Goal: Task Accomplishment & Management: Use online tool/utility

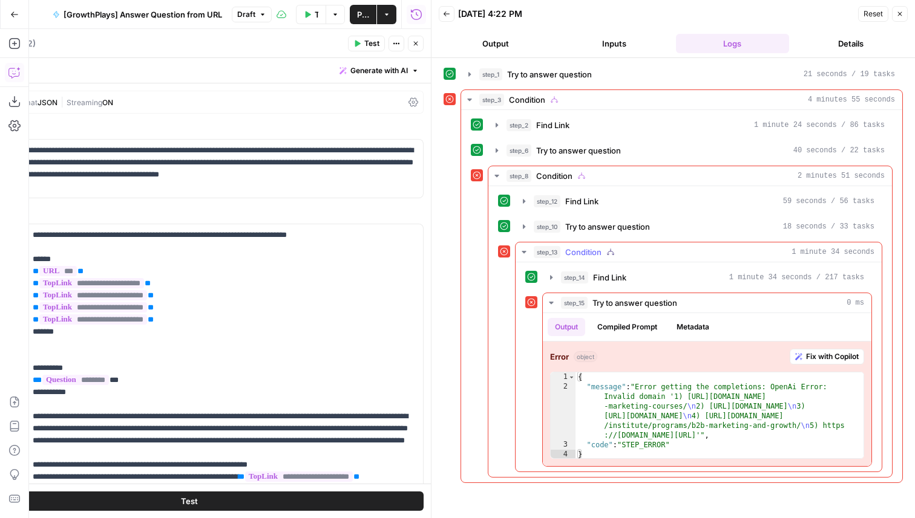
scroll to position [91, 0]
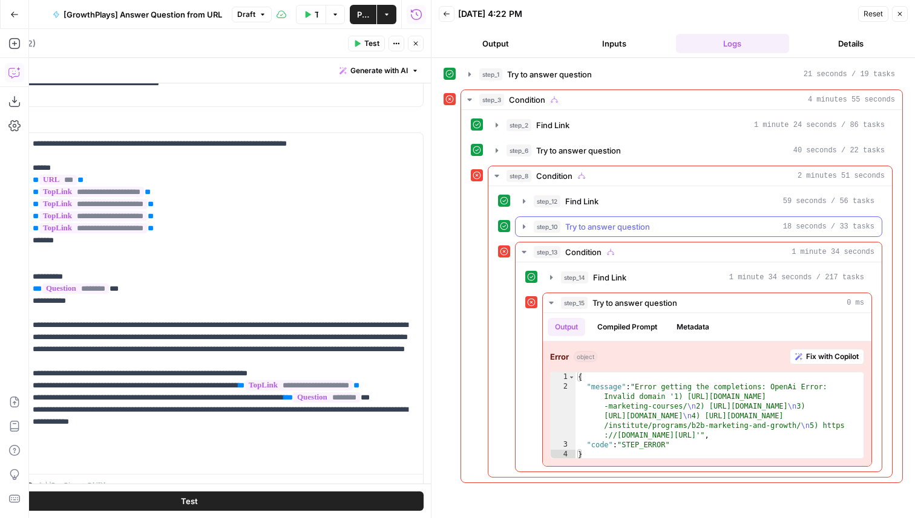
click at [621, 222] on span "Try to answer question" at bounding box center [607, 227] width 85 height 12
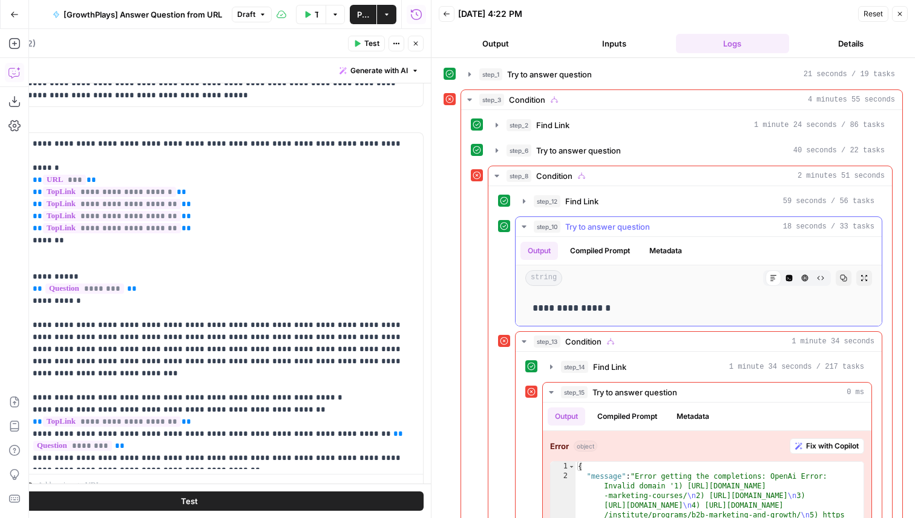
click at [621, 222] on span "Try to answer question" at bounding box center [607, 227] width 85 height 12
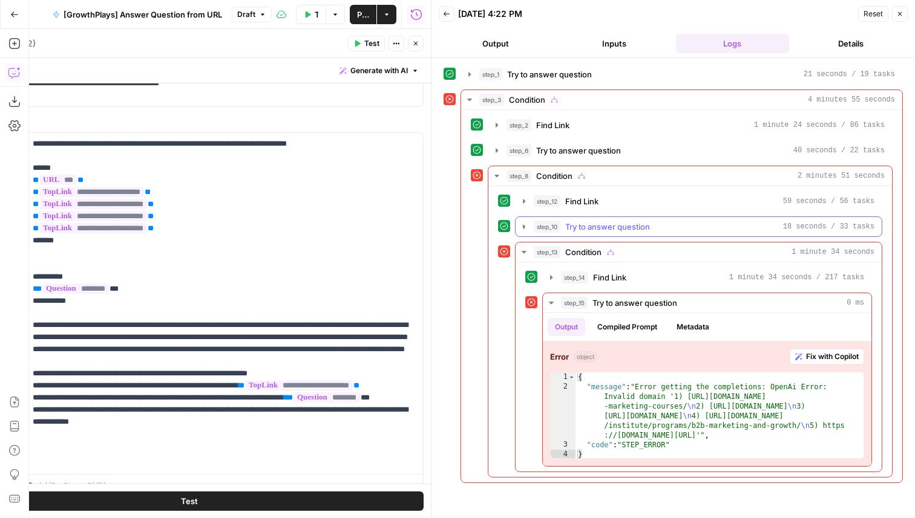
click at [621, 211] on button "step_12 Find Link 59 seconds / 56 tasks" at bounding box center [698, 201] width 366 height 19
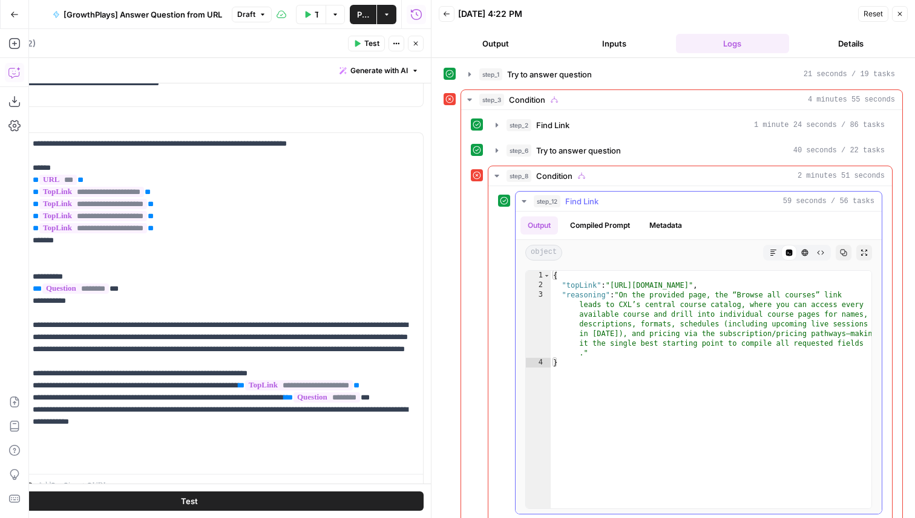
click at [621, 211] on hr at bounding box center [698, 211] width 366 height 1
click at [618, 203] on div "step_12 Find Link 59 seconds / 56 tasks" at bounding box center [704, 201] width 341 height 12
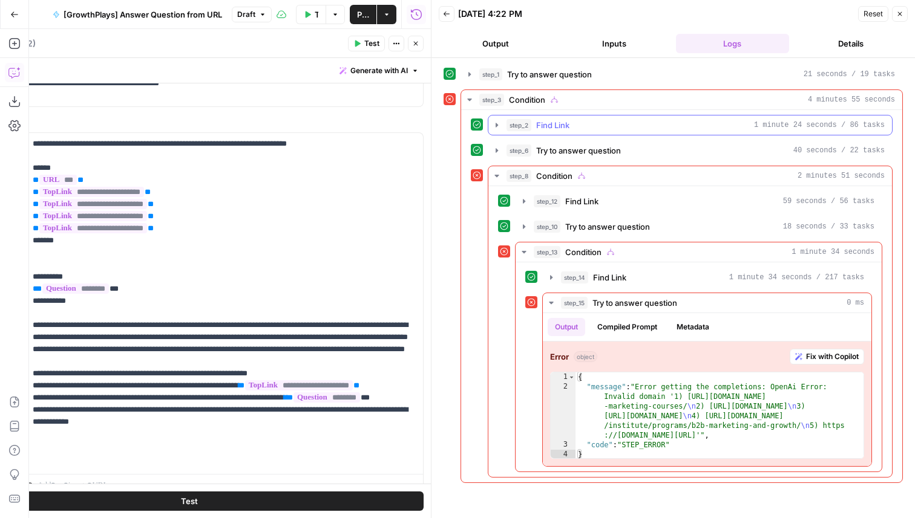
click at [596, 125] on div "step_2 Find Link 1 minute 24 seconds / 86 tasks" at bounding box center [695, 125] width 378 height 12
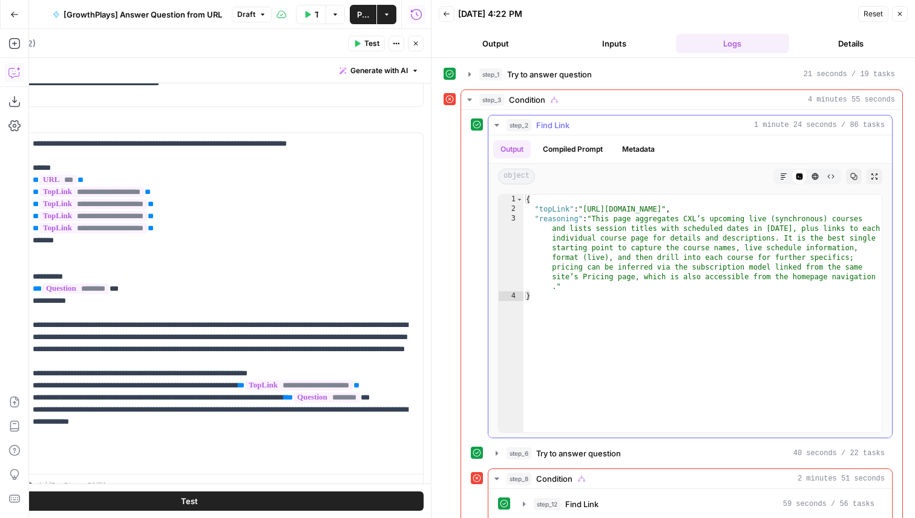
click at [596, 125] on div "step_2 Find Link 1 minute 24 seconds / 86 tasks" at bounding box center [695, 125] width 378 height 12
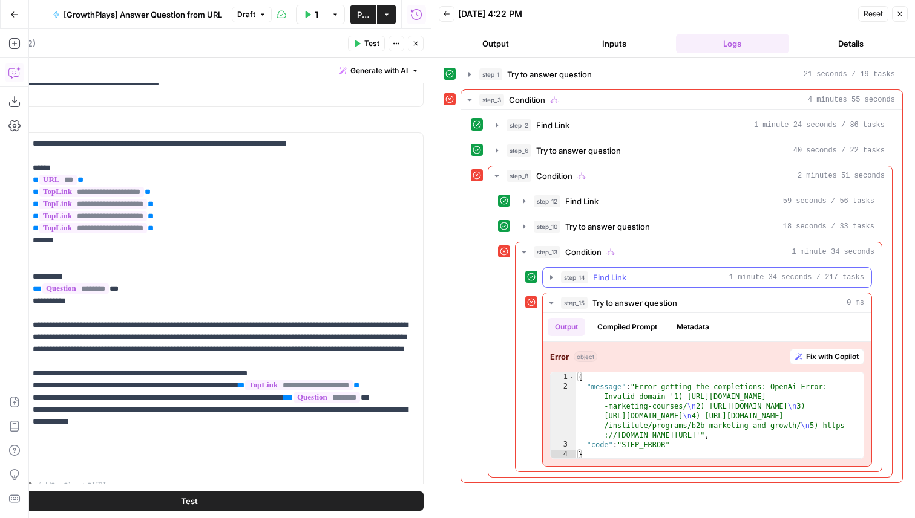
click at [636, 284] on button "step_14 Find Link 1 minute 34 seconds / 217 tasks" at bounding box center [707, 277] width 328 height 19
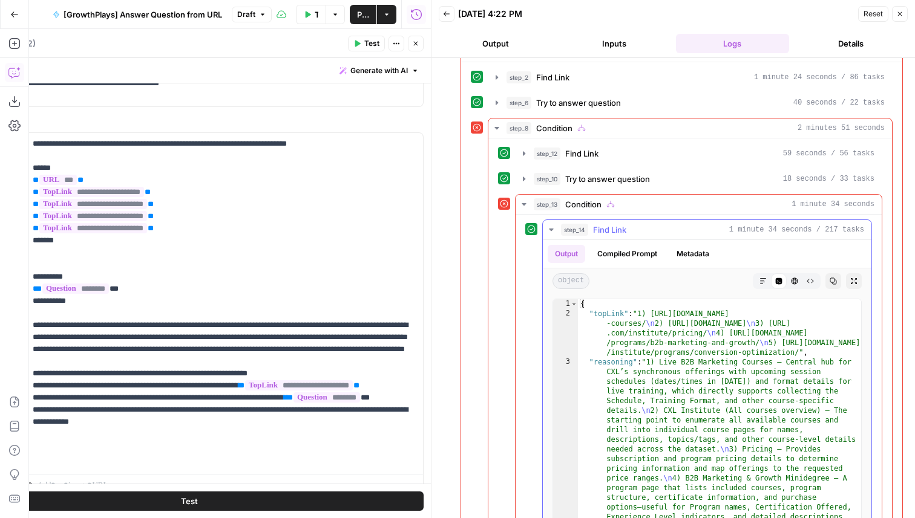
scroll to position [62, 0]
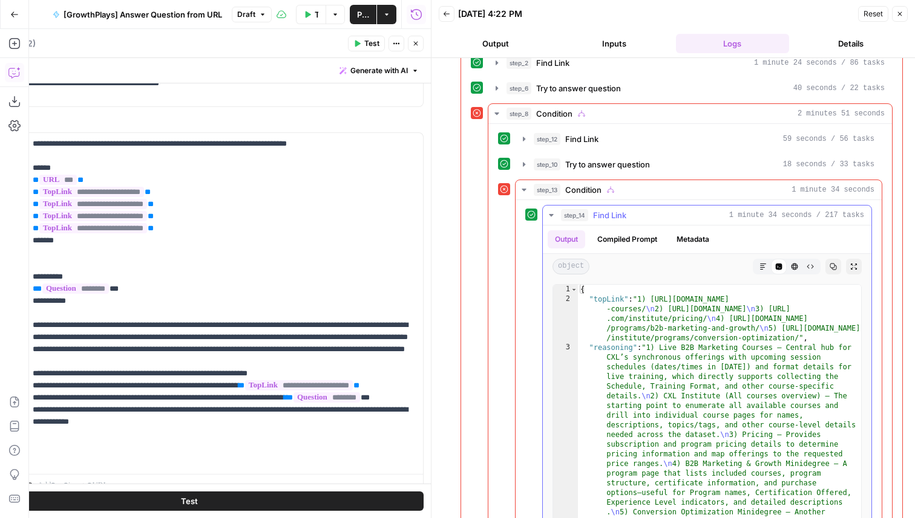
click at [766, 264] on button "Markdown" at bounding box center [763, 267] width 16 height 16
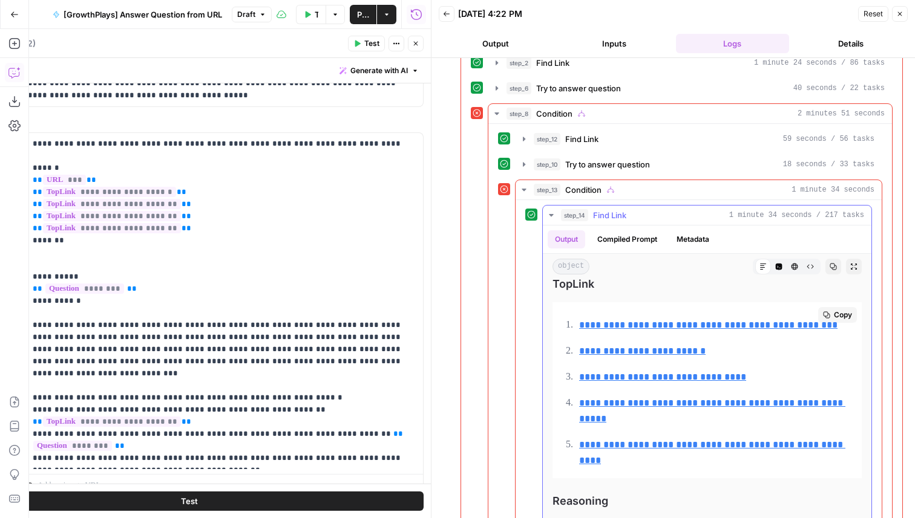
scroll to position [0, 0]
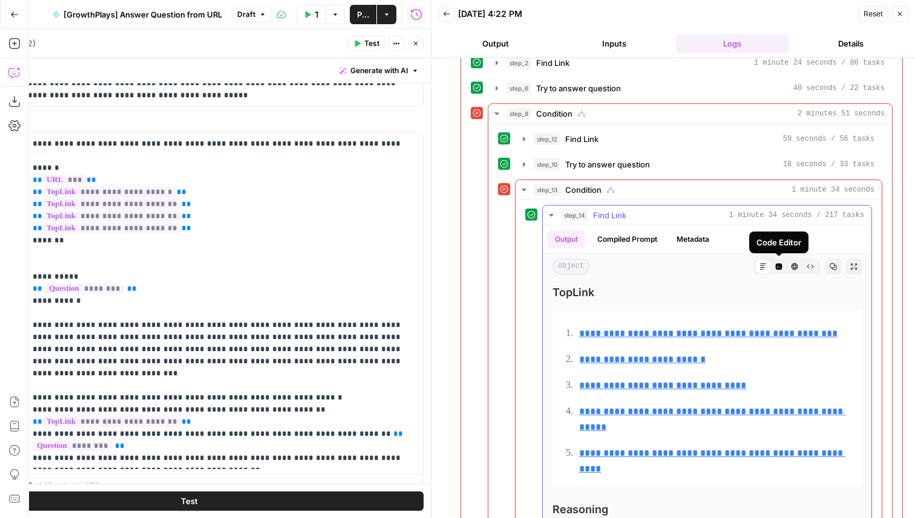
click at [781, 267] on icon "button" at bounding box center [778, 267] width 7 height 7
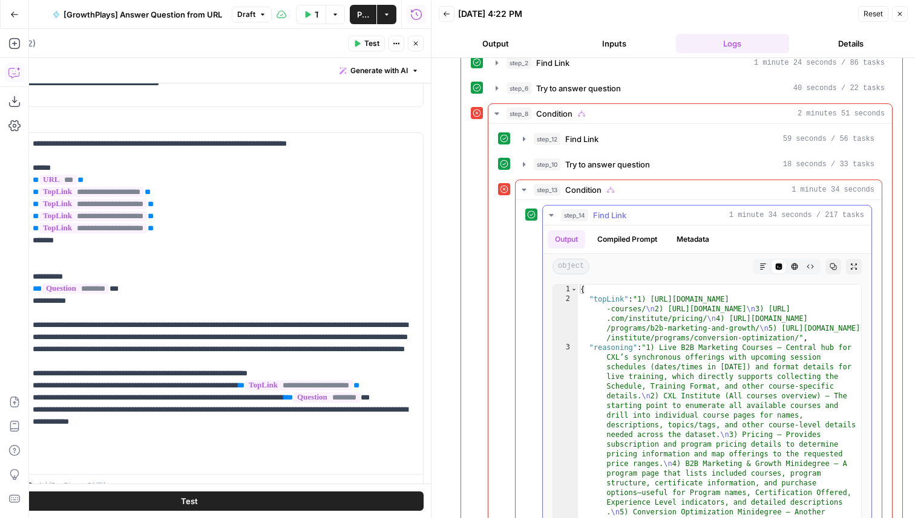
click at [638, 211] on div "step_14 Find Link 1 minute 34 seconds / 217 tasks" at bounding box center [712, 215] width 303 height 12
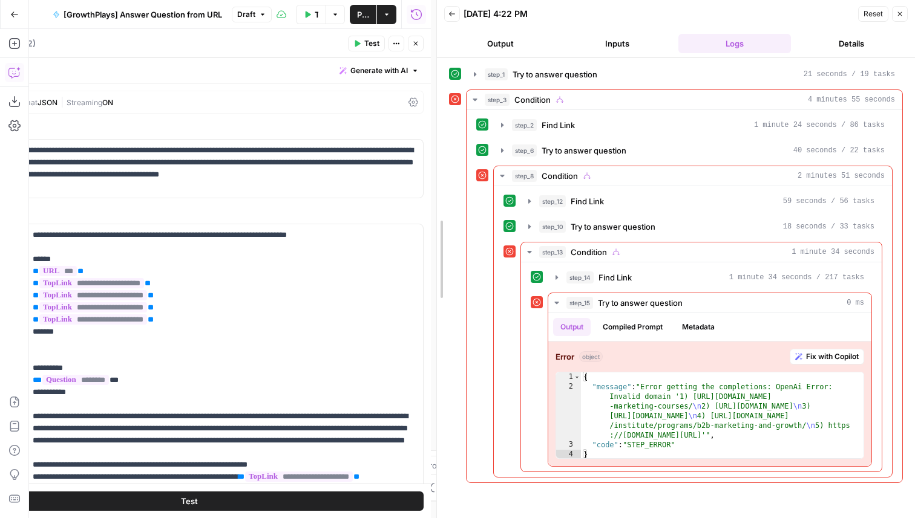
drag, startPoint x: 432, startPoint y: 161, endPoint x: 820, endPoint y: 169, distance: 387.8
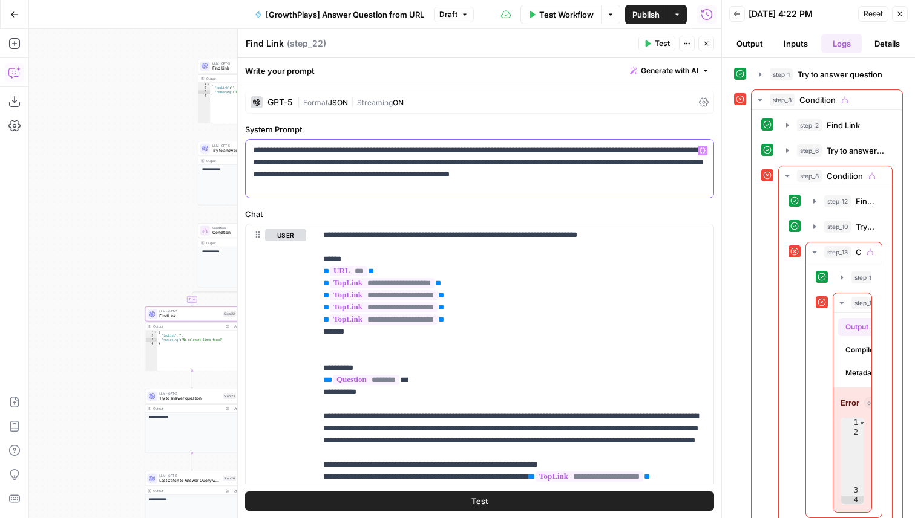
drag, startPoint x: 414, startPoint y: 175, endPoint x: 342, endPoint y: 175, distance: 71.4
click at [342, 175] on p "**********" at bounding box center [479, 169] width 453 height 48
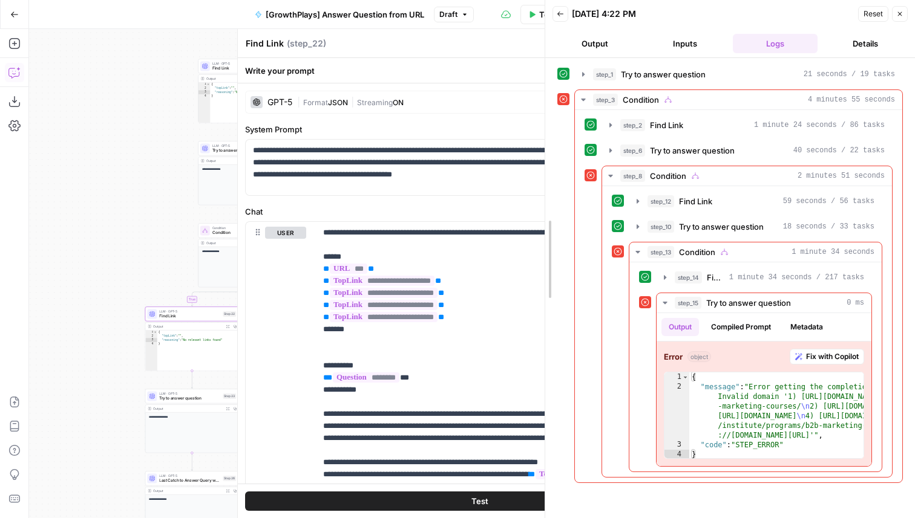
drag, startPoint x: 720, startPoint y: 257, endPoint x: 529, endPoint y: 270, distance: 191.6
click at [539, 270] on div at bounding box center [545, 259] width 12 height 518
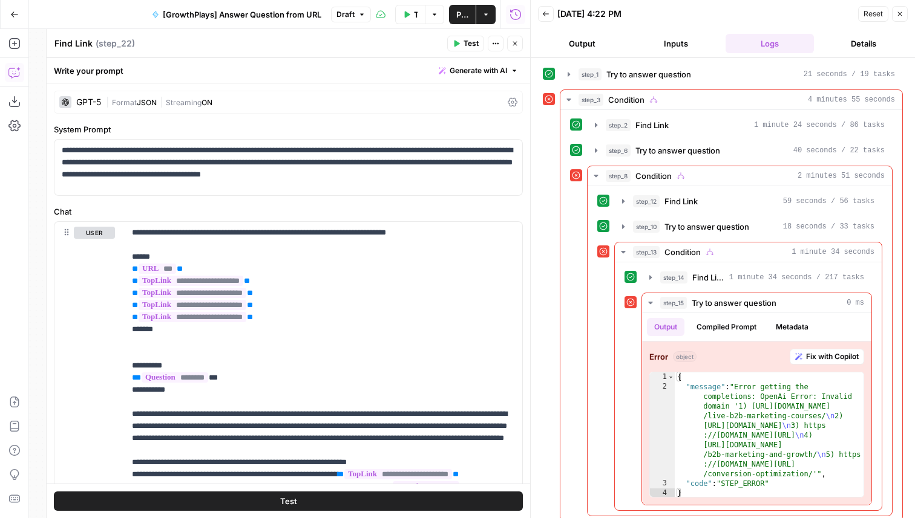
click at [506, 36] on div "Test Actions Close" at bounding box center [485, 44] width 76 height 16
click at [513, 46] on icon "button" at bounding box center [514, 43] width 7 height 7
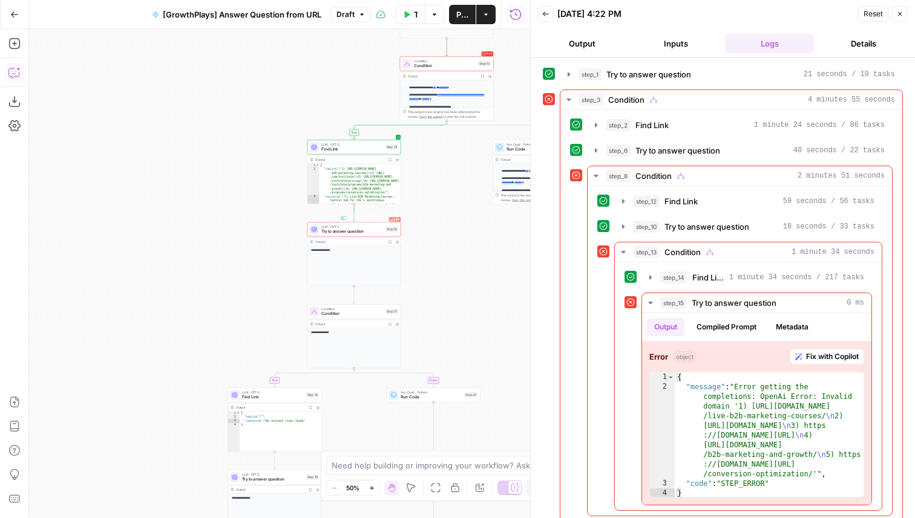
click at [376, 145] on span "LLM · GPT-5" at bounding box center [352, 144] width 62 height 5
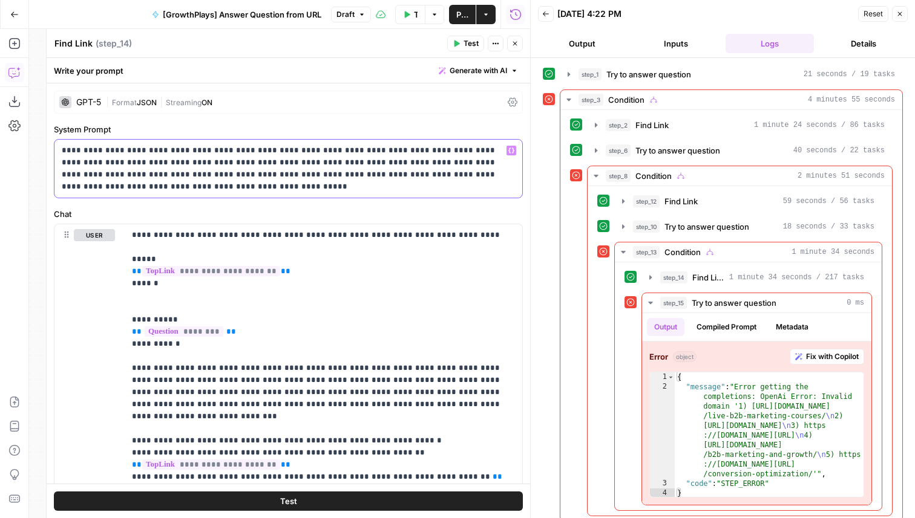
drag, startPoint x: 223, startPoint y: 175, endPoint x: 155, endPoint y: 178, distance: 67.8
click at [155, 178] on p "**********" at bounding box center [288, 169] width 453 height 48
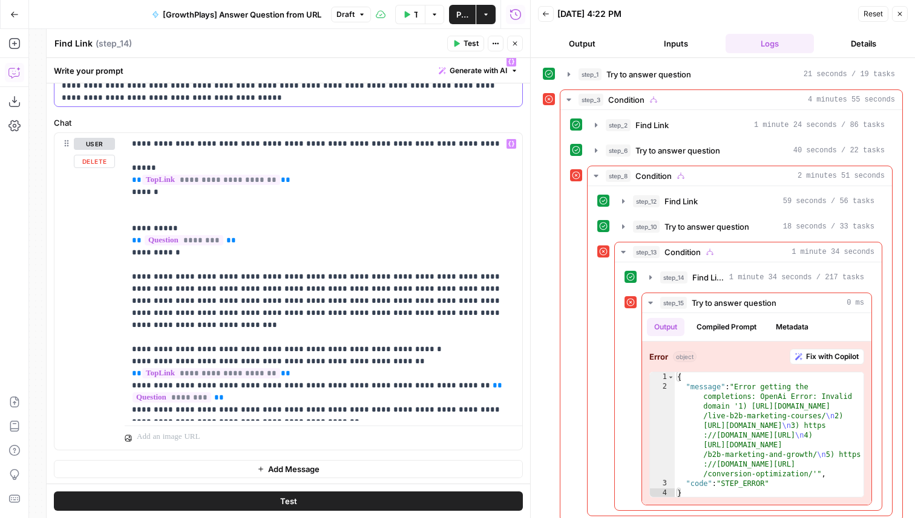
scroll to position [91, 0]
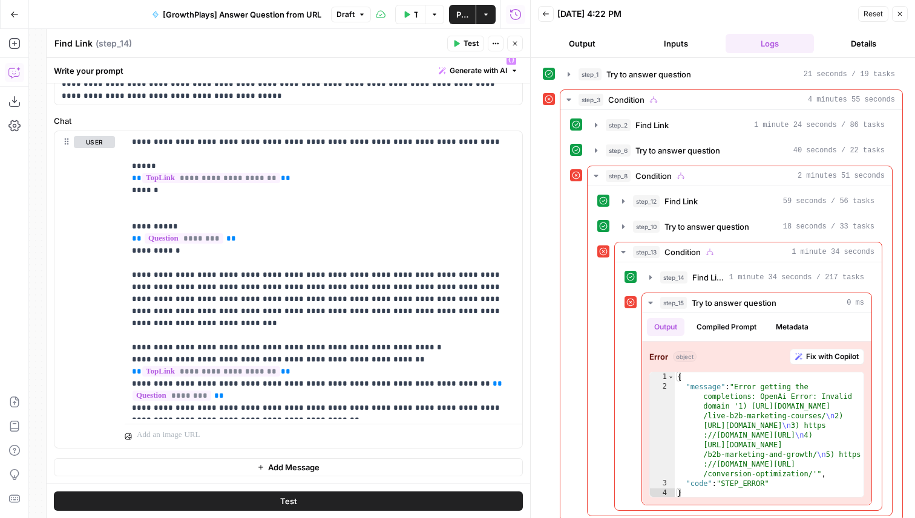
click at [470, 42] on span "Test" at bounding box center [470, 43] width 15 height 11
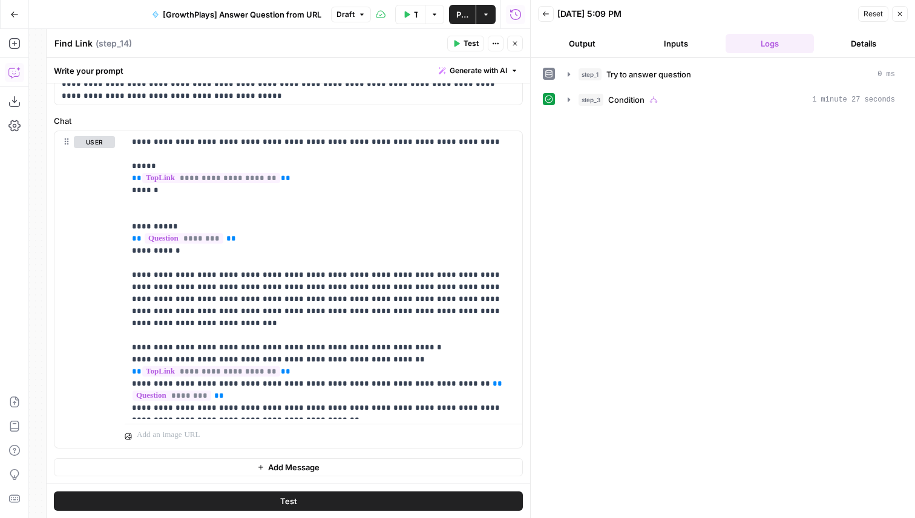
click at [649, 86] on div "step_1 Try to answer question 0 ms step_3 Condition 1 minute 27 seconds" at bounding box center [723, 87] width 360 height 46
click at [648, 92] on button "step_3 Condition 1 minute 27 seconds" at bounding box center [731, 99] width 342 height 19
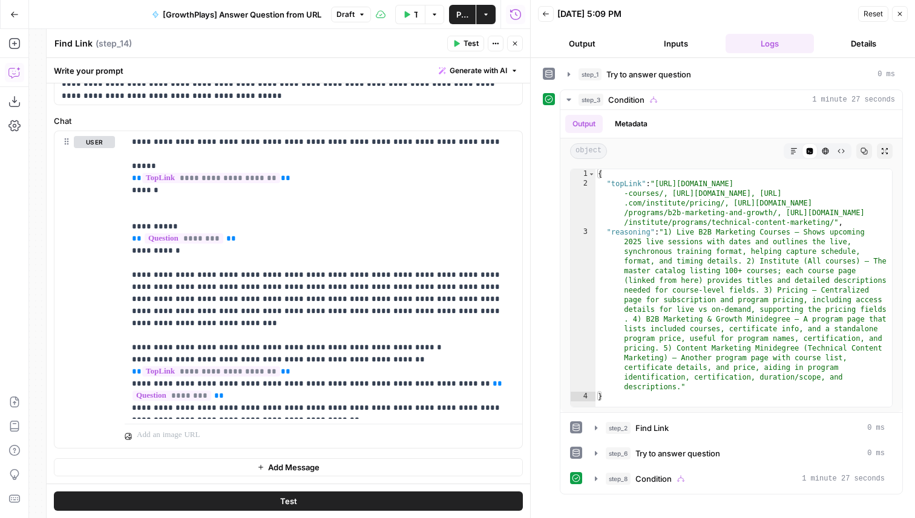
click at [898, 15] on icon "button" at bounding box center [900, 14] width 4 height 4
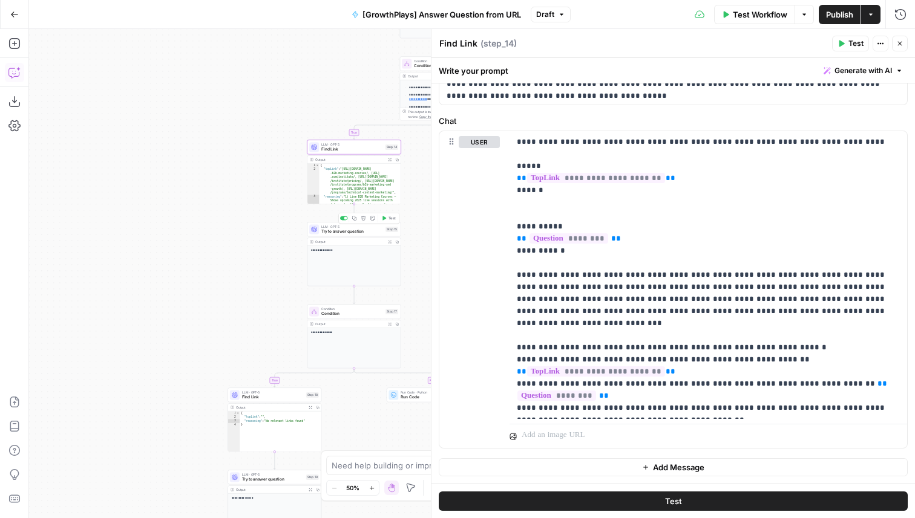
click at [390, 219] on span "Test" at bounding box center [391, 217] width 7 height 5
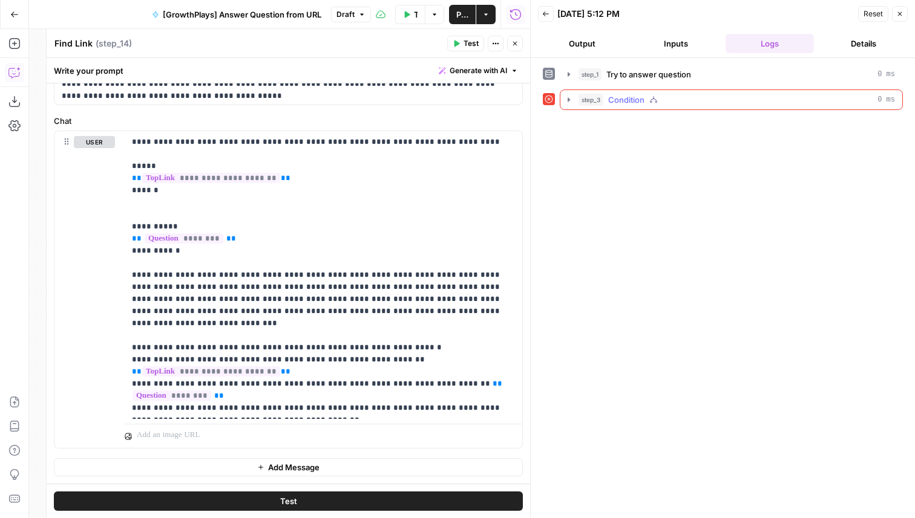
click at [642, 107] on button "step_3 Condition 0 ms" at bounding box center [731, 99] width 342 height 19
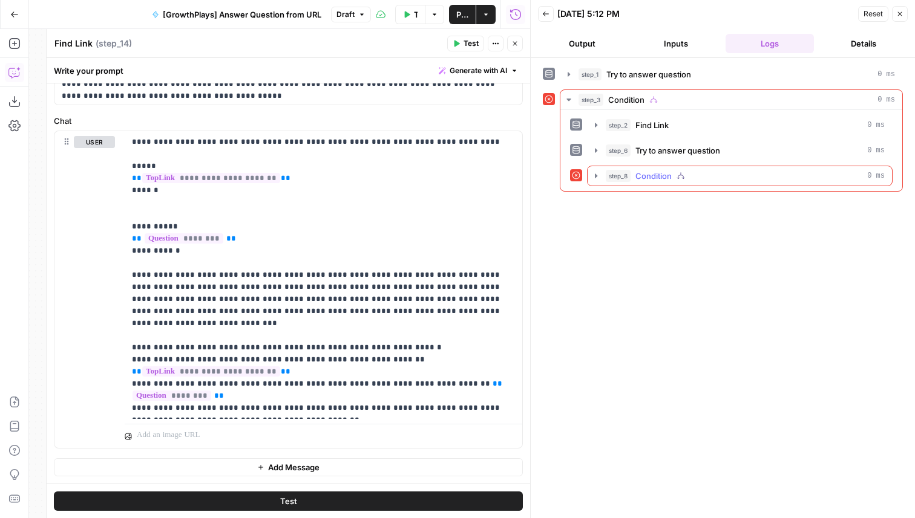
click at [655, 183] on button "step_8 Condition 0 ms" at bounding box center [739, 175] width 304 height 19
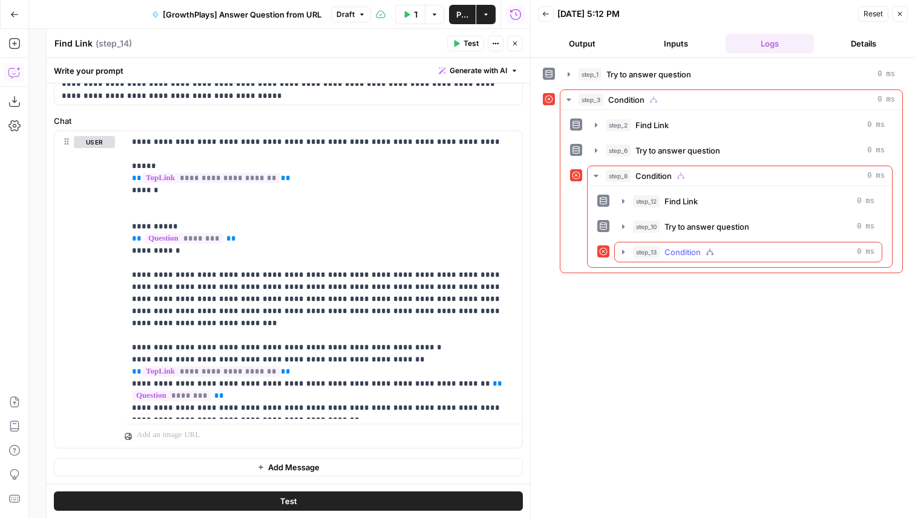
click at [674, 243] on button "step_13 Condition 0 ms" at bounding box center [748, 252] width 267 height 19
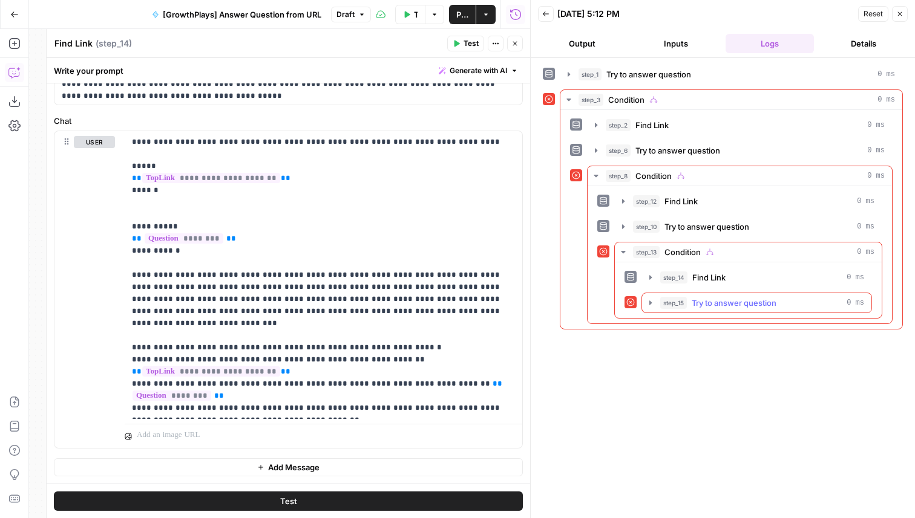
click at [697, 305] on span "Try to answer question" at bounding box center [733, 303] width 85 height 12
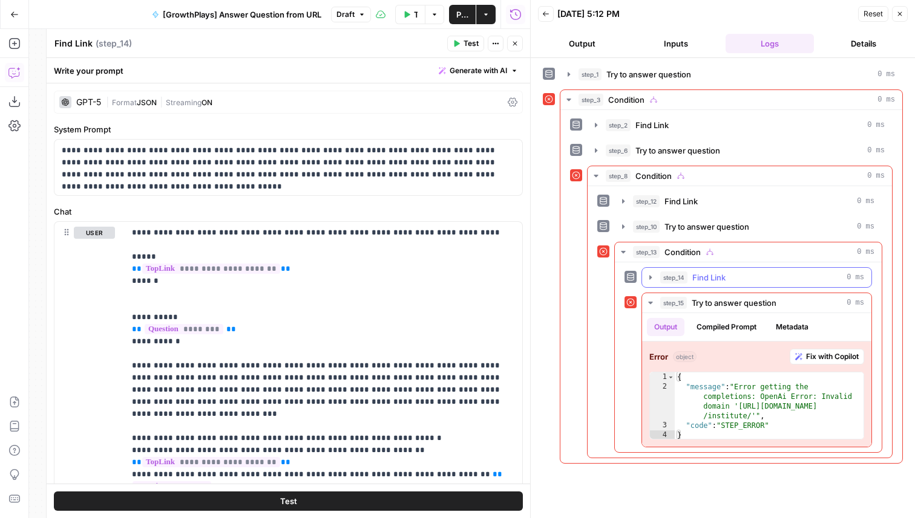
click at [705, 282] on span "Find Link" at bounding box center [708, 278] width 33 height 12
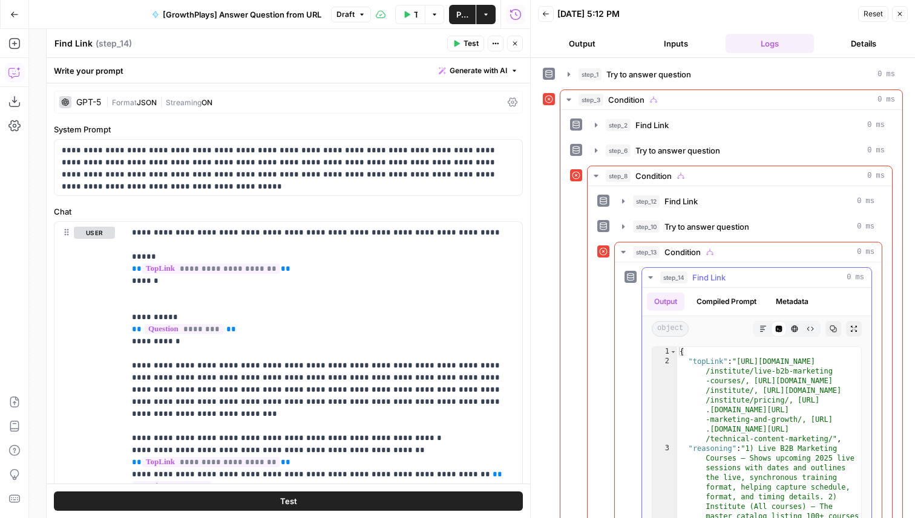
click at [725, 280] on div "step_14 Find Link 0 ms" at bounding box center [762, 278] width 204 height 12
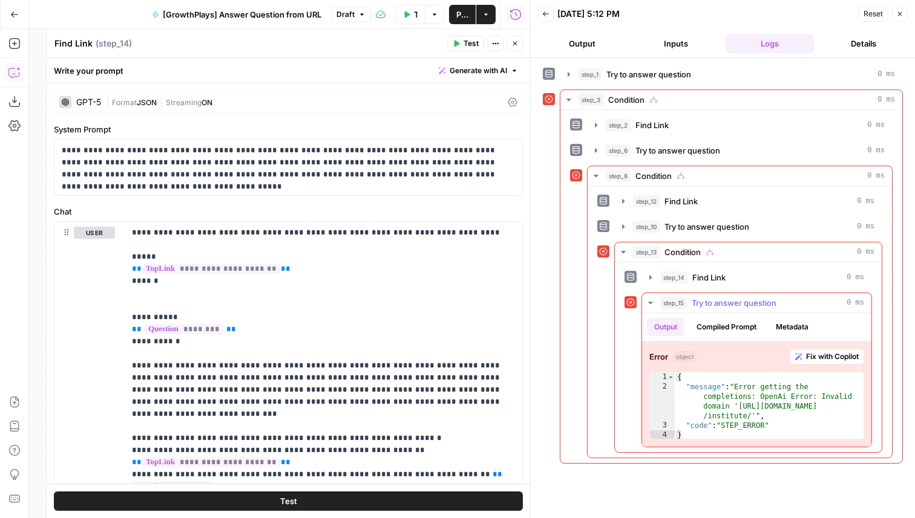
type textarea "**********"
drag, startPoint x: 751, startPoint y: 417, endPoint x: 736, endPoint y: 408, distance: 18.0
click at [736, 408] on div "{ "message" : "Error getting the completions: OpenAi Error: Invalid domain '[UR…" at bounding box center [768, 416] width 189 height 87
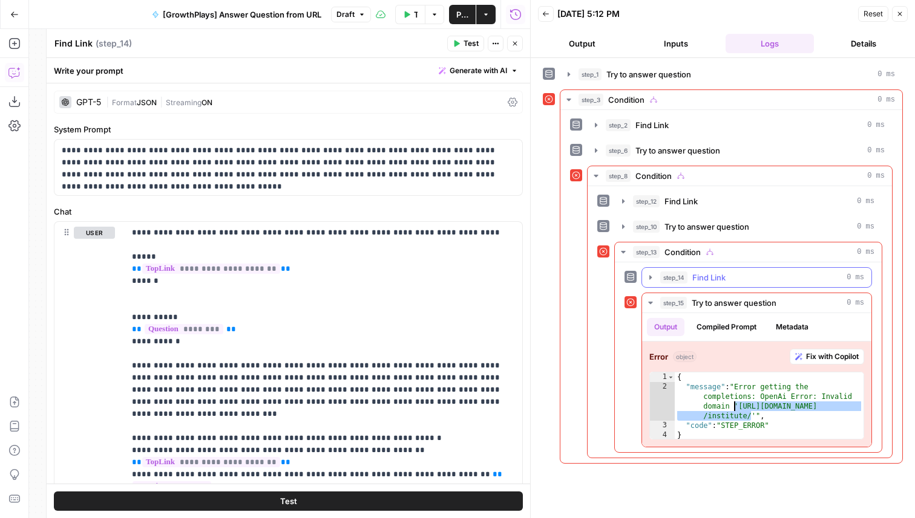
click at [703, 272] on span "Find Link" at bounding box center [708, 278] width 33 height 12
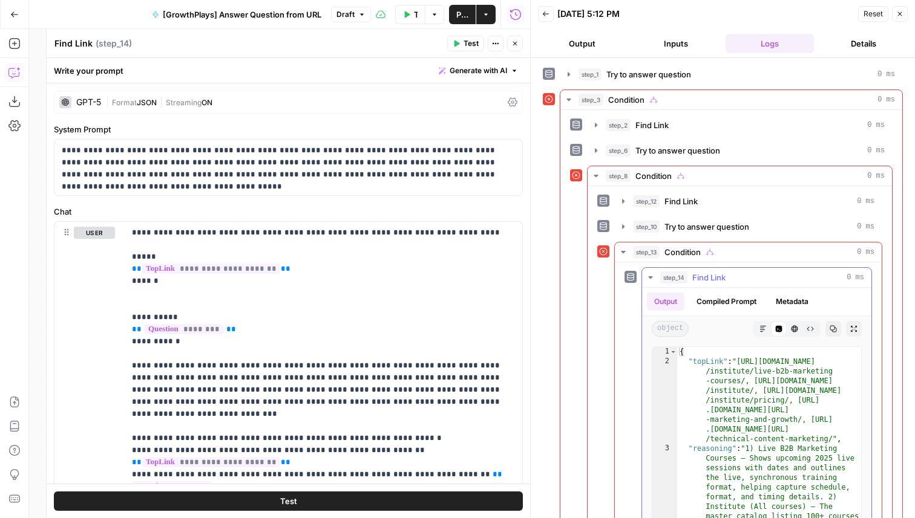
click at [707, 275] on span "Find Link" at bounding box center [708, 278] width 33 height 12
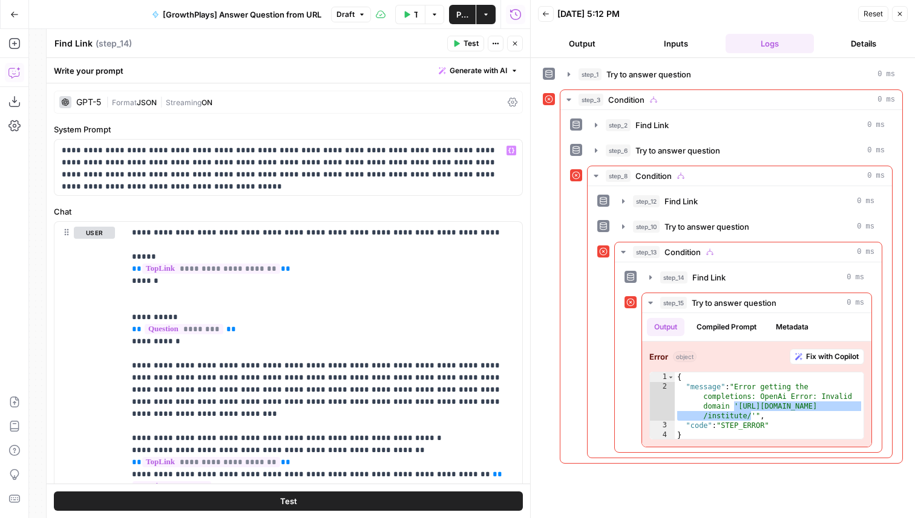
click at [358, 11] on icon "button" at bounding box center [361, 14] width 7 height 7
click at [364, 13] on icon "button" at bounding box center [361, 14] width 7 height 7
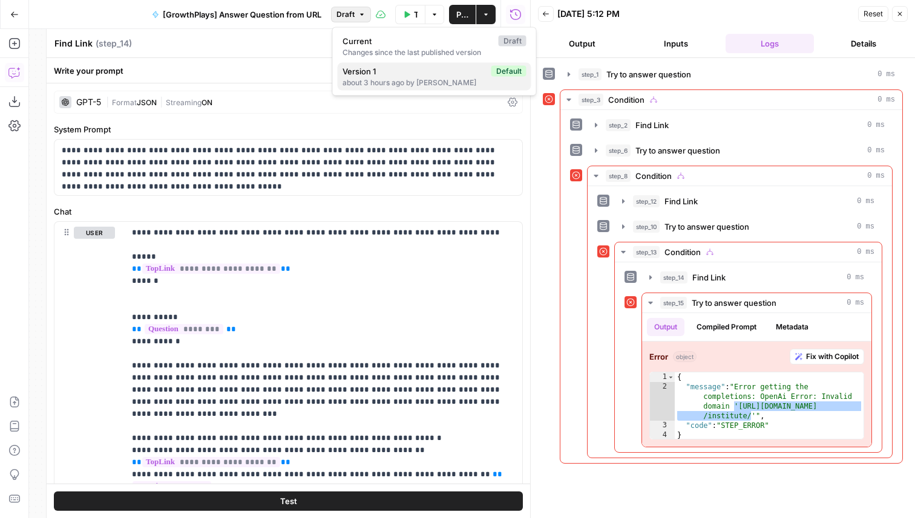
click at [371, 84] on div "about 3 hours ago by [PERSON_NAME]" at bounding box center [434, 82] width 184 height 11
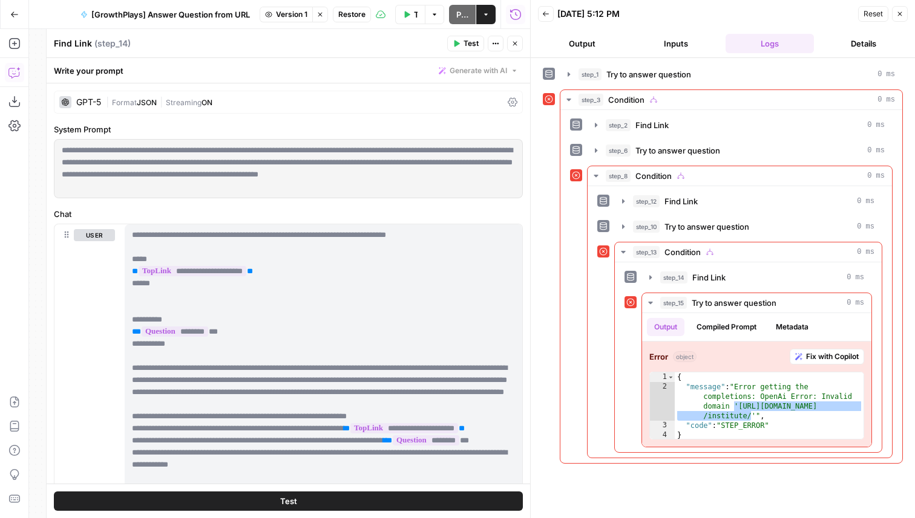
click at [514, 45] on icon "button" at bounding box center [514, 43] width 7 height 7
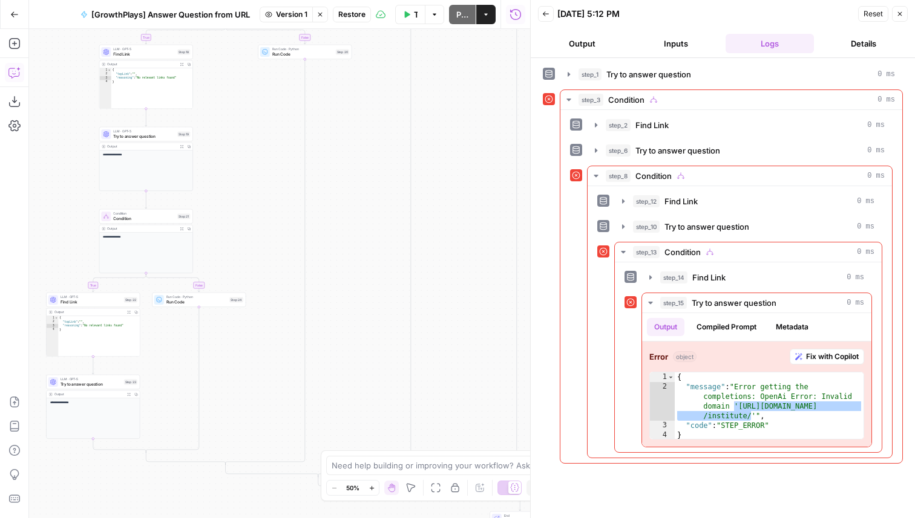
click at [319, 12] on icon "button" at bounding box center [319, 14] width 7 height 7
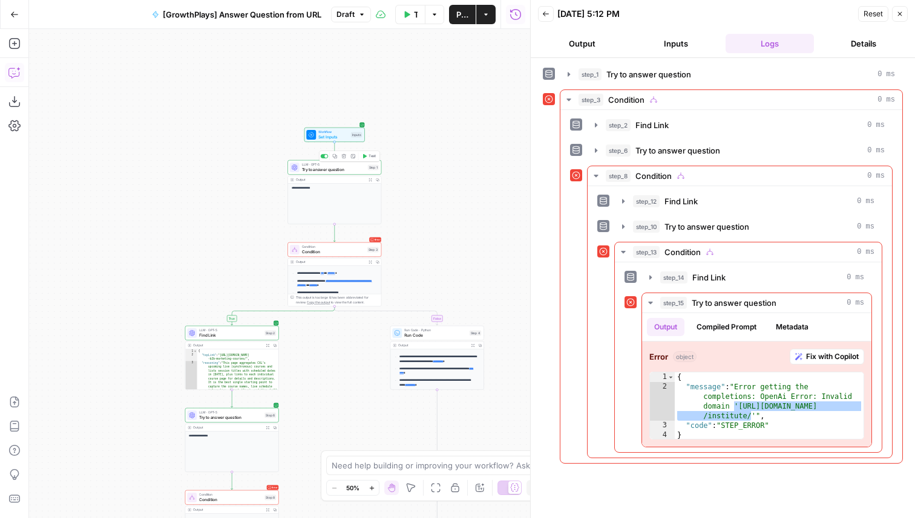
click at [337, 169] on span "Try to answer question" at bounding box center [334, 169] width 64 height 6
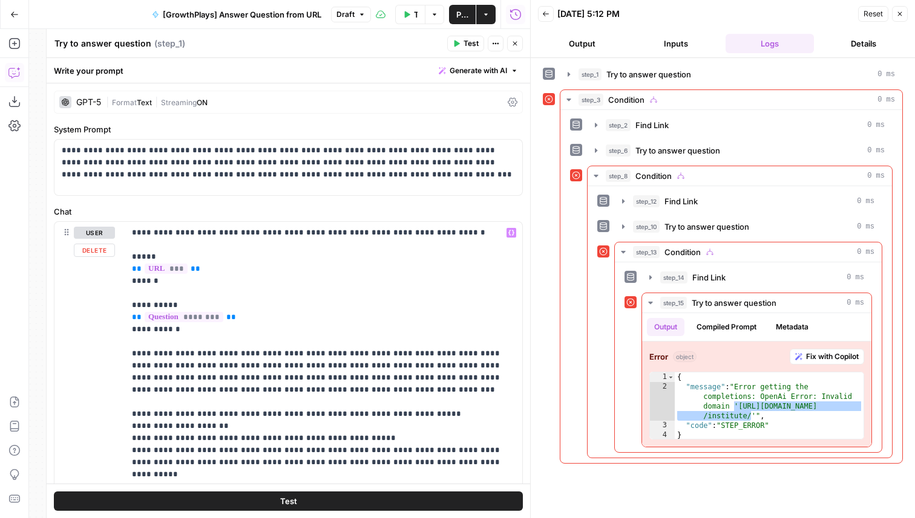
scroll to position [260, 0]
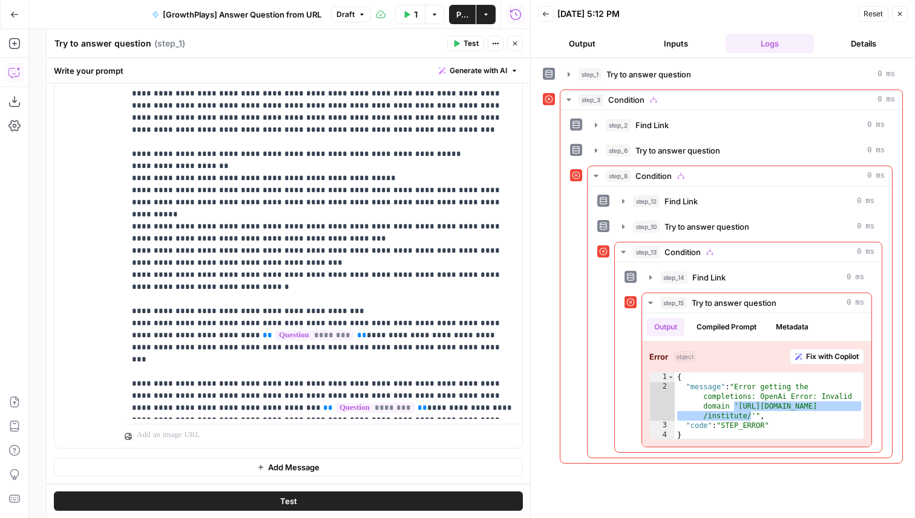
click at [520, 44] on button "Close" at bounding box center [515, 44] width 16 height 16
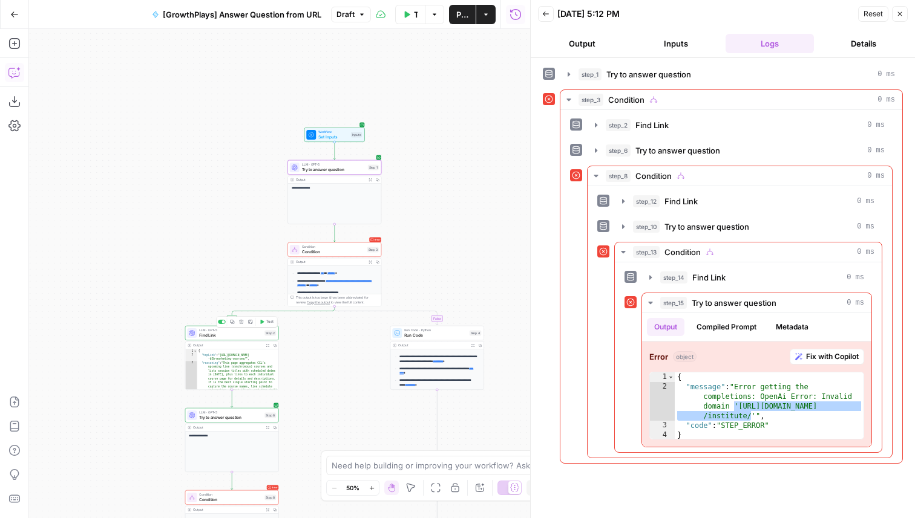
click at [249, 334] on span "Find Link" at bounding box center [230, 335] width 63 height 6
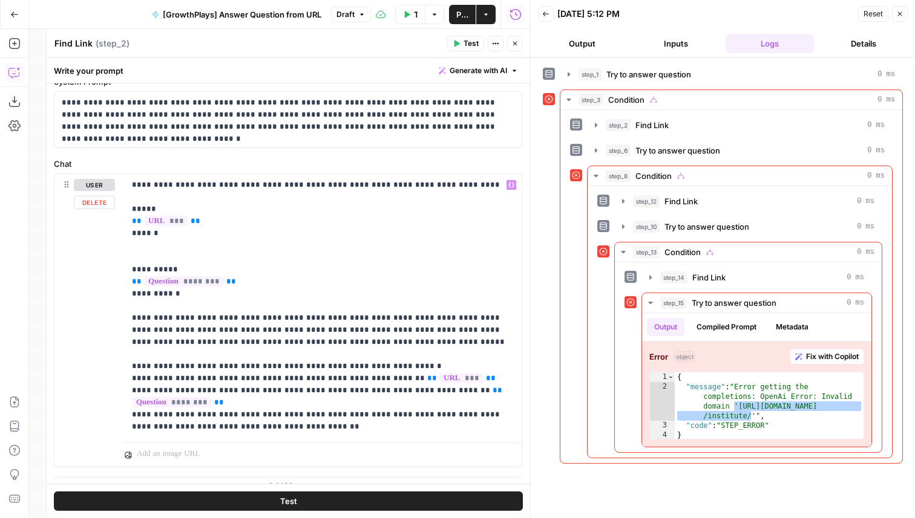
scroll to position [67, 0]
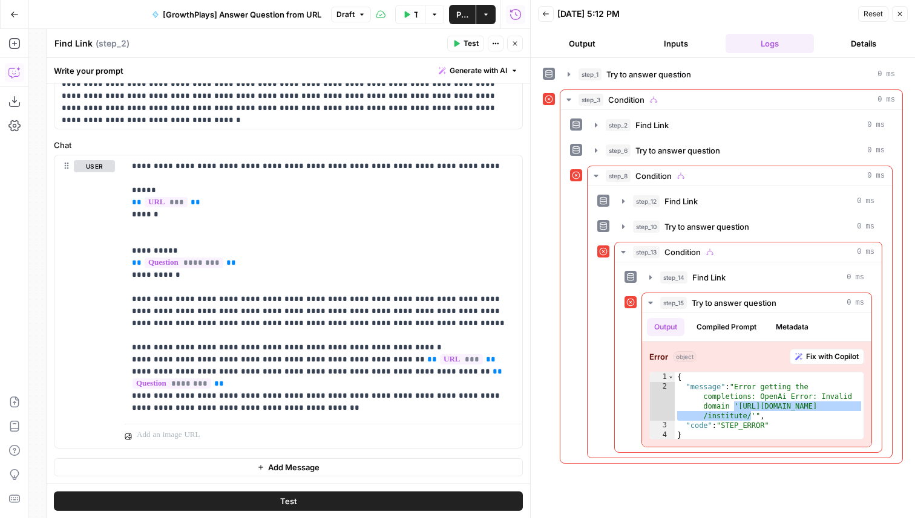
click at [514, 41] on icon "button" at bounding box center [514, 43] width 7 height 7
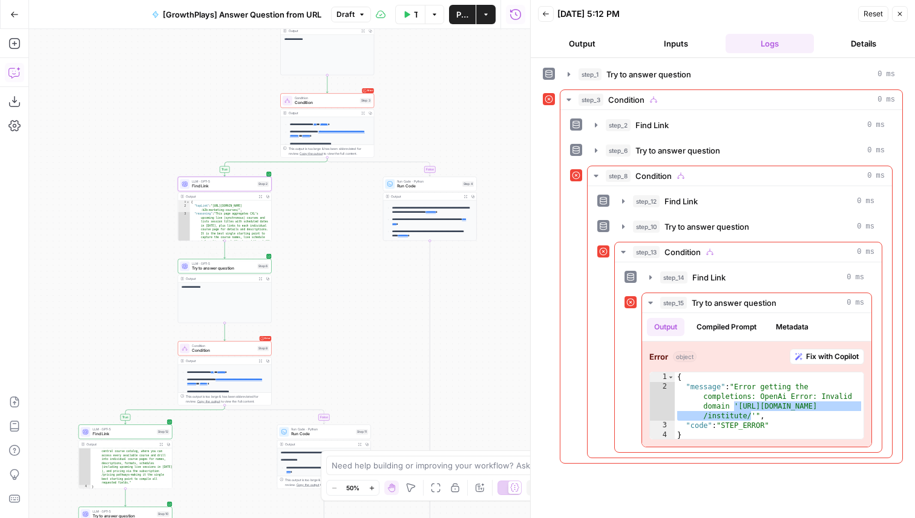
click at [233, 186] on span "Find Link" at bounding box center [223, 186] width 63 height 6
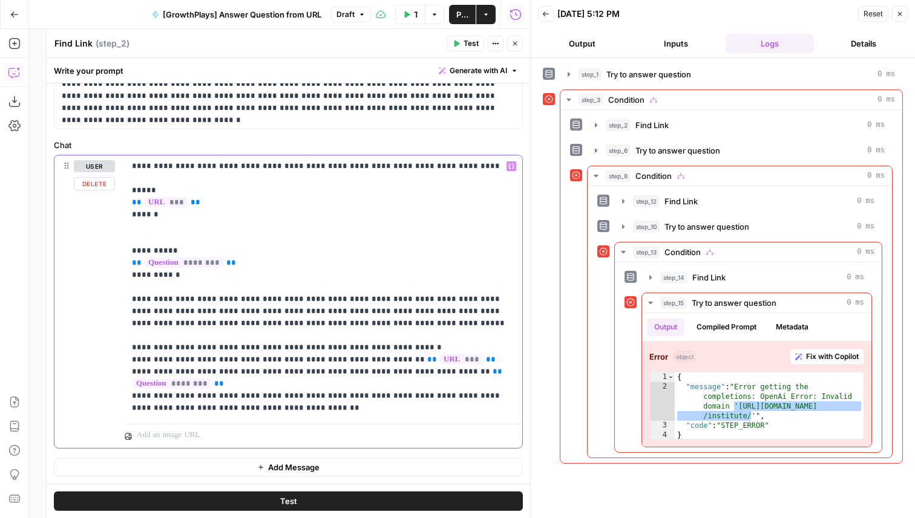
click at [255, 358] on p "**********" at bounding box center [323, 287] width 383 height 254
click at [516, 51] on button "Close" at bounding box center [515, 44] width 16 height 16
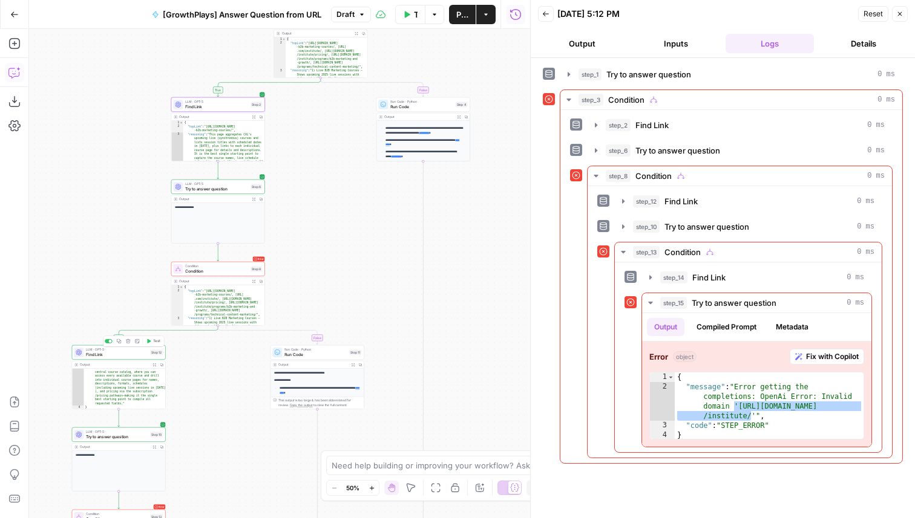
click at [143, 354] on span "Find Link" at bounding box center [117, 354] width 62 height 6
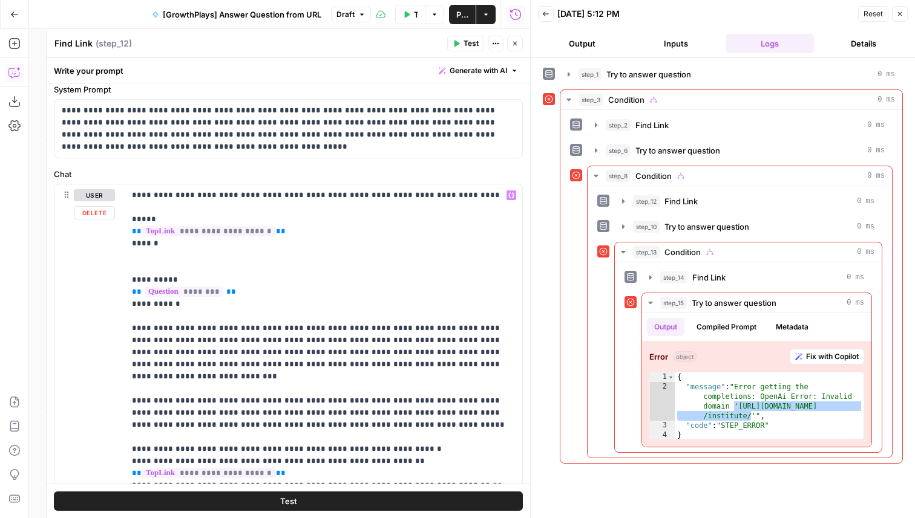
scroll to position [54, 0]
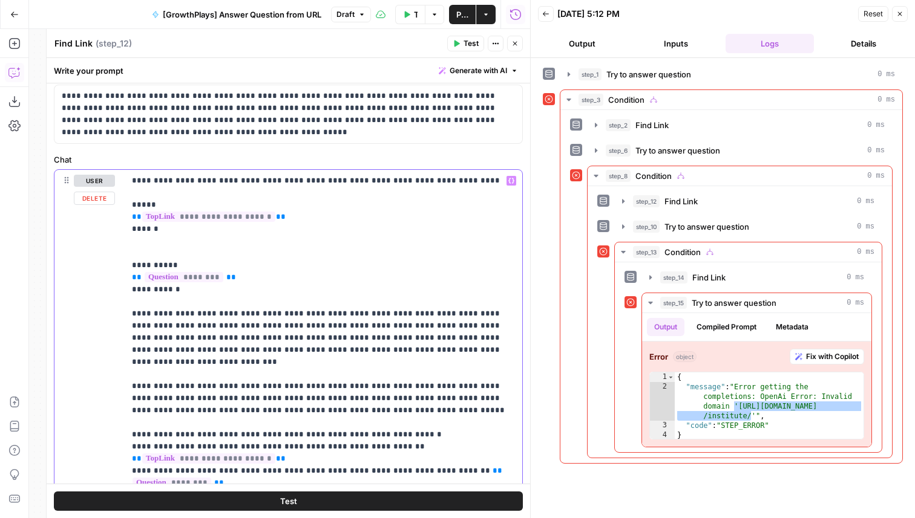
click at [255, 433] on p "**********" at bounding box center [323, 338] width 383 height 327
click at [514, 40] on icon "button" at bounding box center [514, 43] width 7 height 7
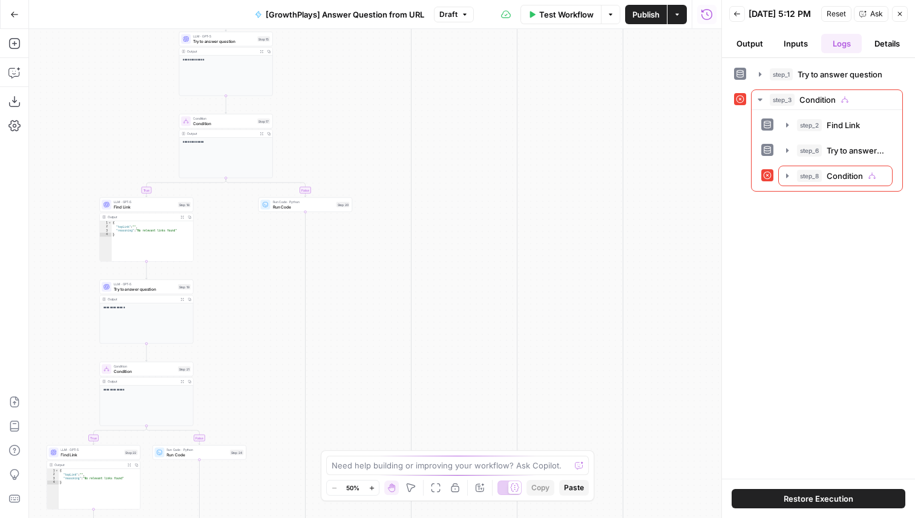
click at [171, 206] on span "Find Link" at bounding box center [145, 207] width 62 height 6
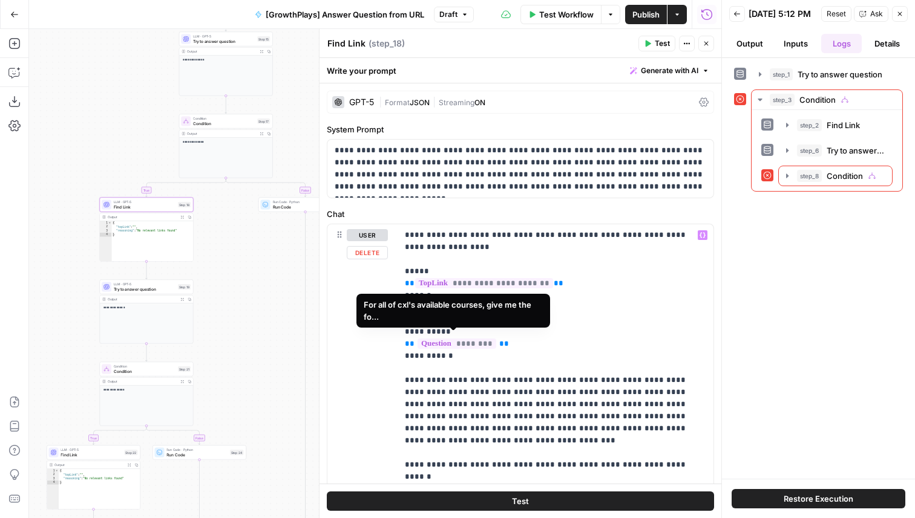
scroll to position [117, 0]
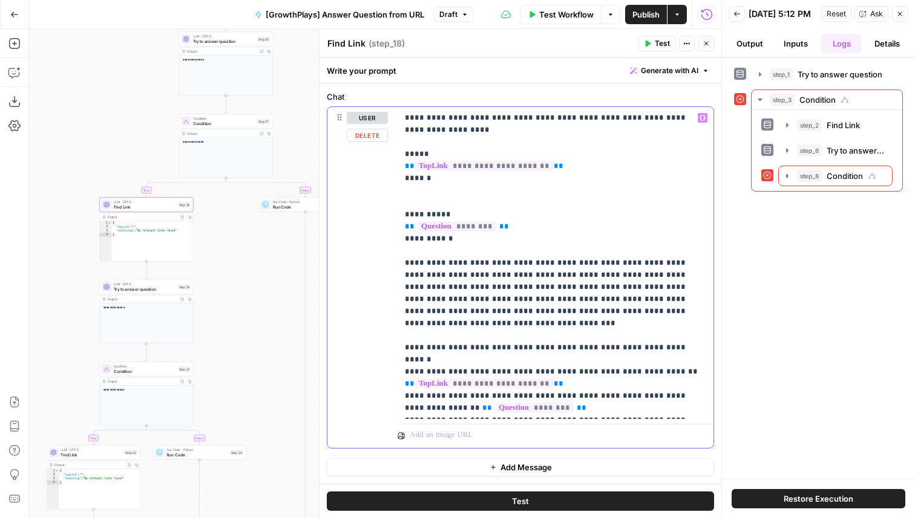
click at [528, 348] on p "**********" at bounding box center [555, 263] width 301 height 302
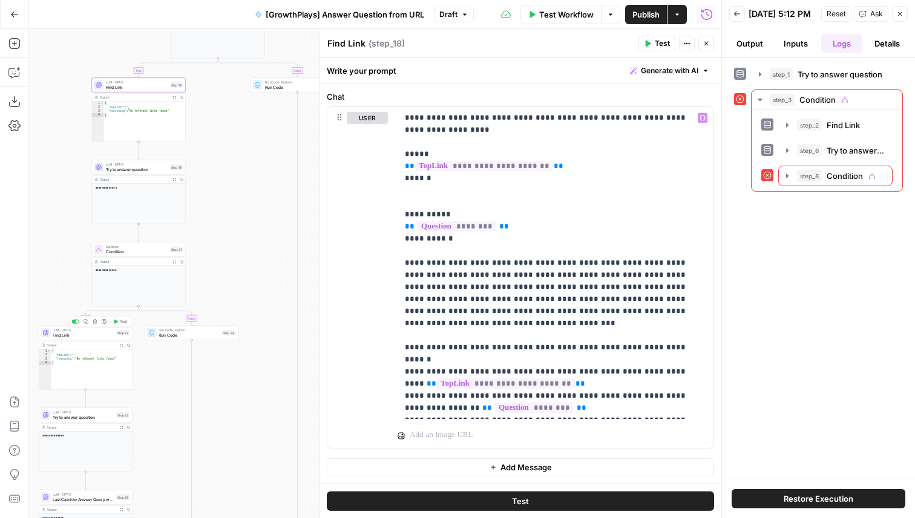
click at [68, 338] on span "Find Link" at bounding box center [83, 335] width 61 height 6
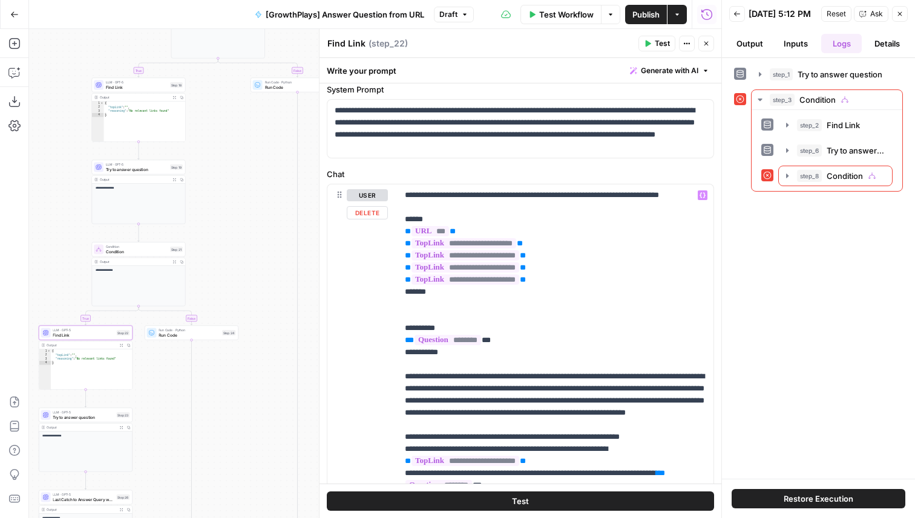
scroll to position [51, 0]
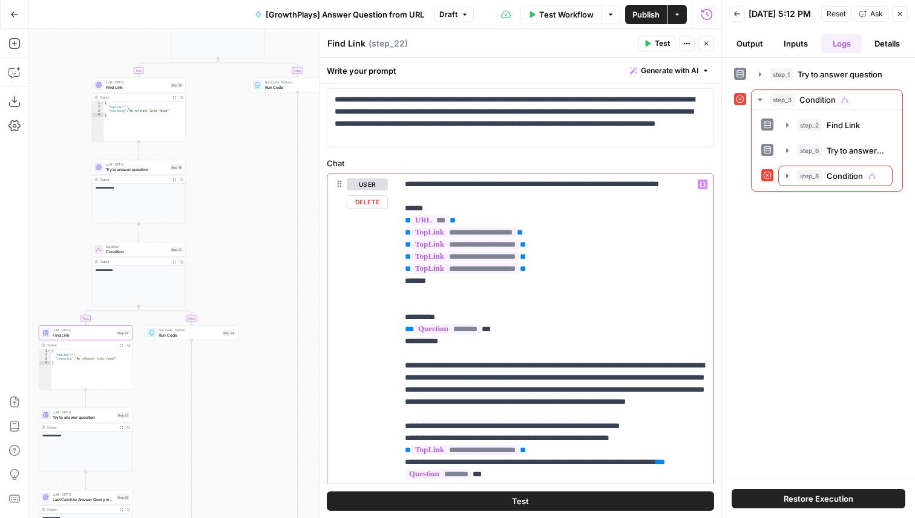
click at [529, 462] on p "**********" at bounding box center [555, 353] width 301 height 351
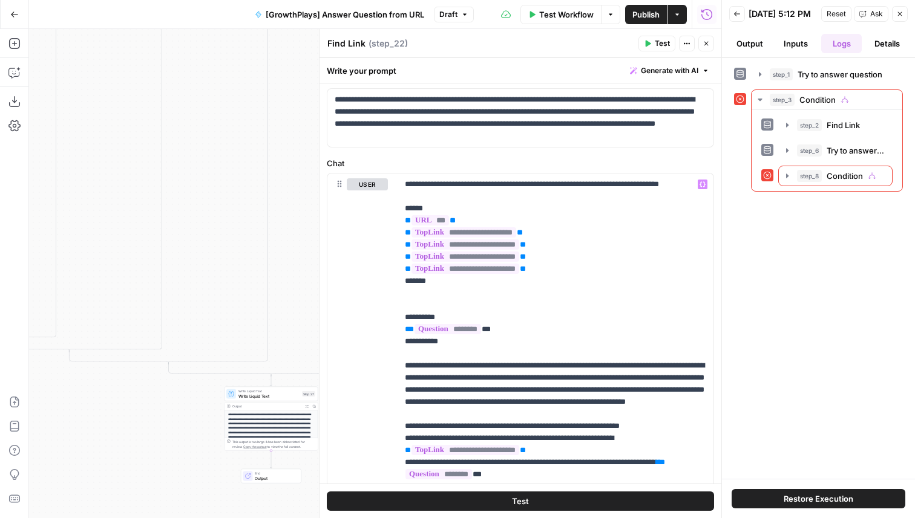
click at [553, 5] on button "Test Workflow" at bounding box center [560, 14] width 81 height 19
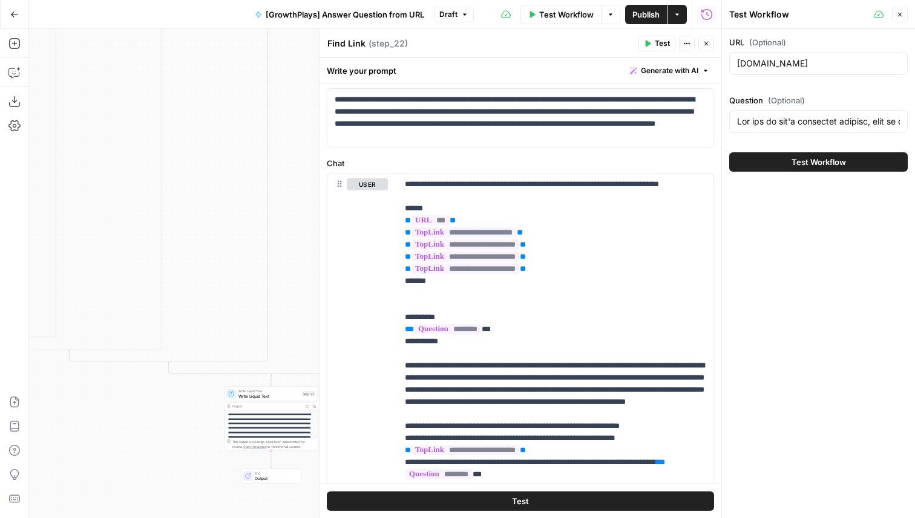
click at [818, 156] on span "Test Workflow" at bounding box center [818, 162] width 54 height 12
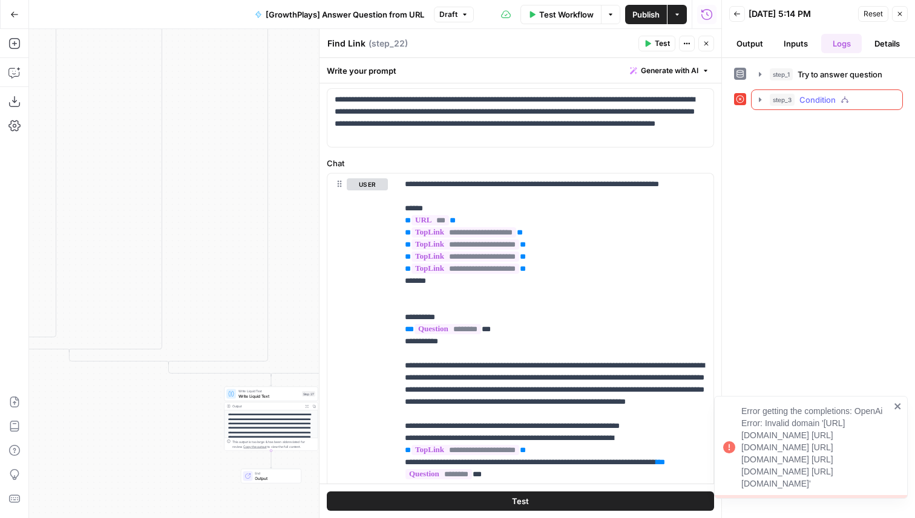
click at [812, 97] on span "Condition" at bounding box center [817, 100] width 36 height 12
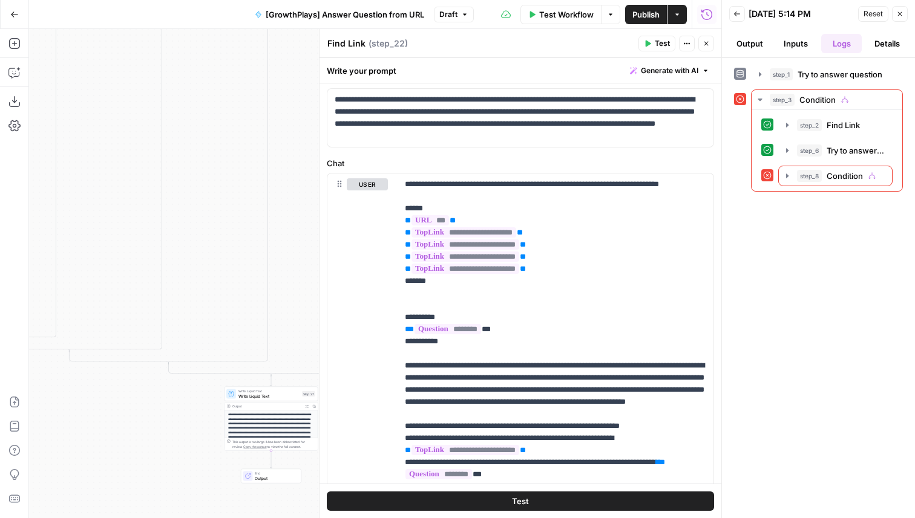
click at [703, 47] on button "Close" at bounding box center [706, 44] width 16 height 16
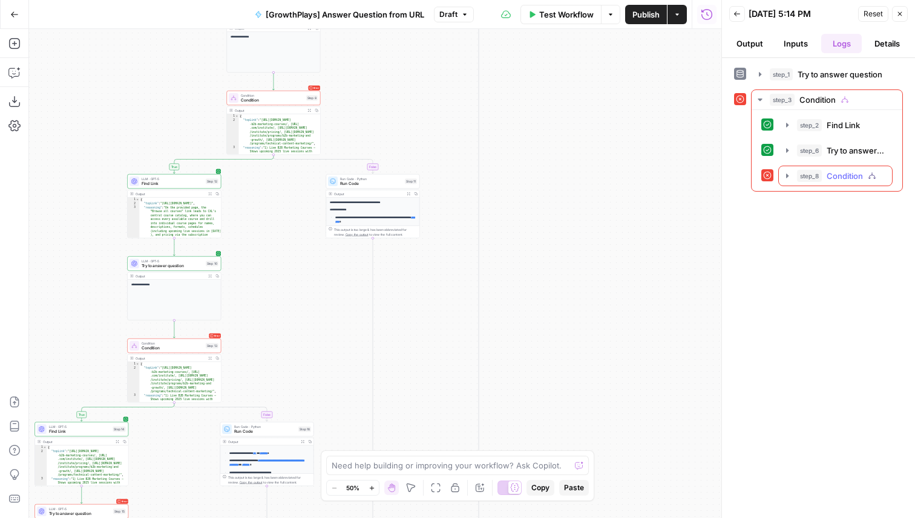
click at [850, 180] on span "Condition" at bounding box center [844, 176] width 36 height 12
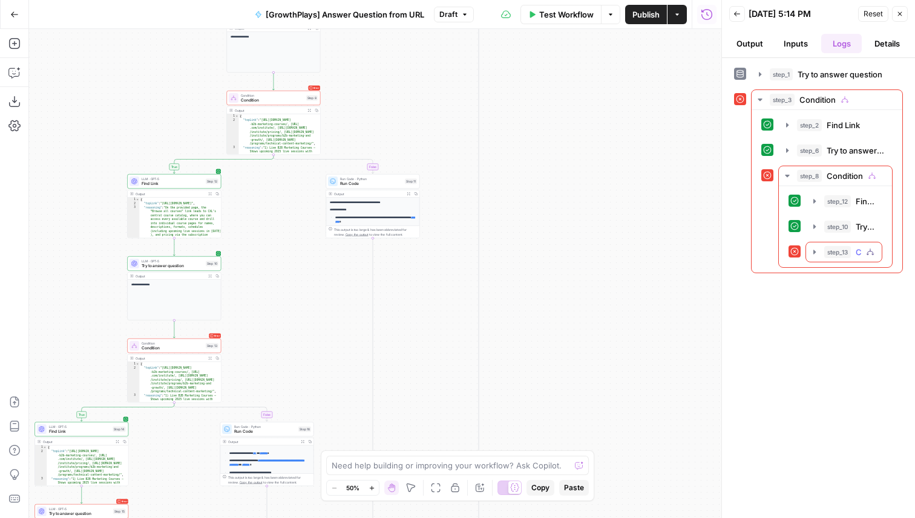
click at [829, 256] on span "step_13" at bounding box center [837, 252] width 27 height 12
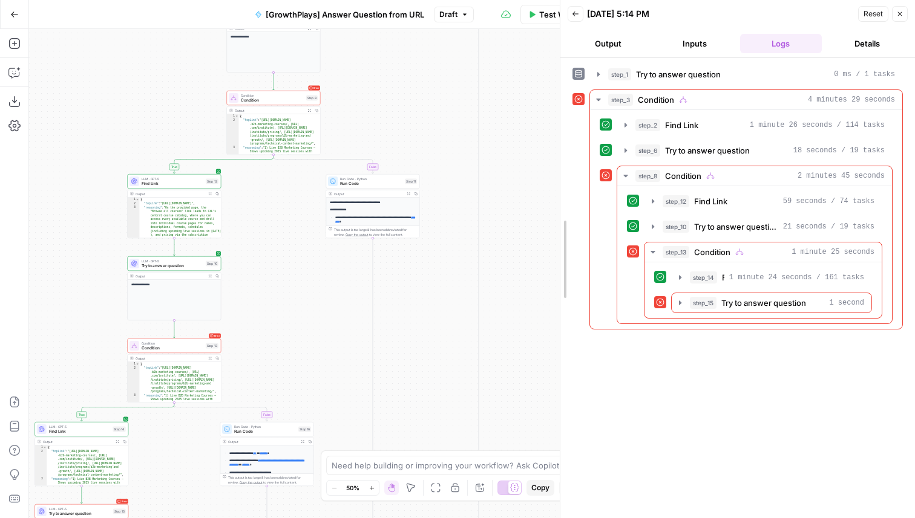
drag, startPoint x: 719, startPoint y: 270, endPoint x: 556, endPoint y: 240, distance: 165.4
click at [556, 241] on div at bounding box center [560, 259] width 12 height 518
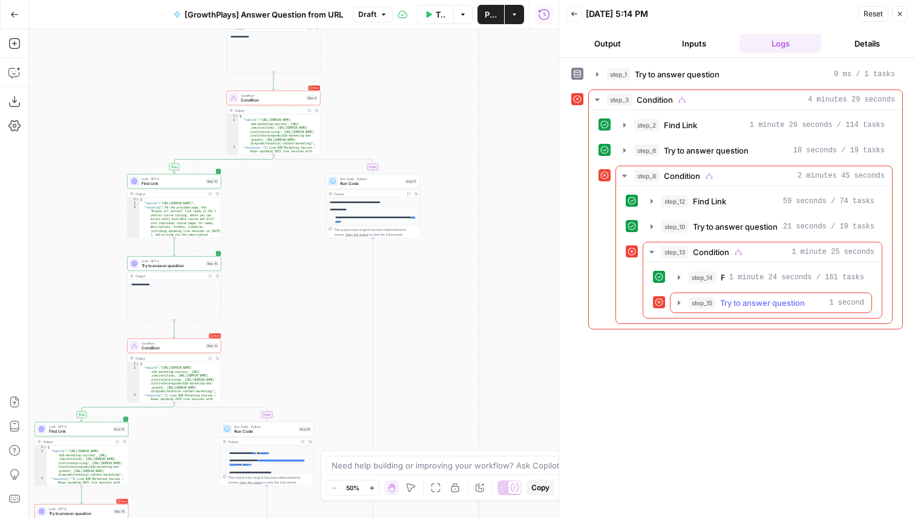
click at [783, 307] on span "Try to answer question" at bounding box center [762, 303] width 85 height 12
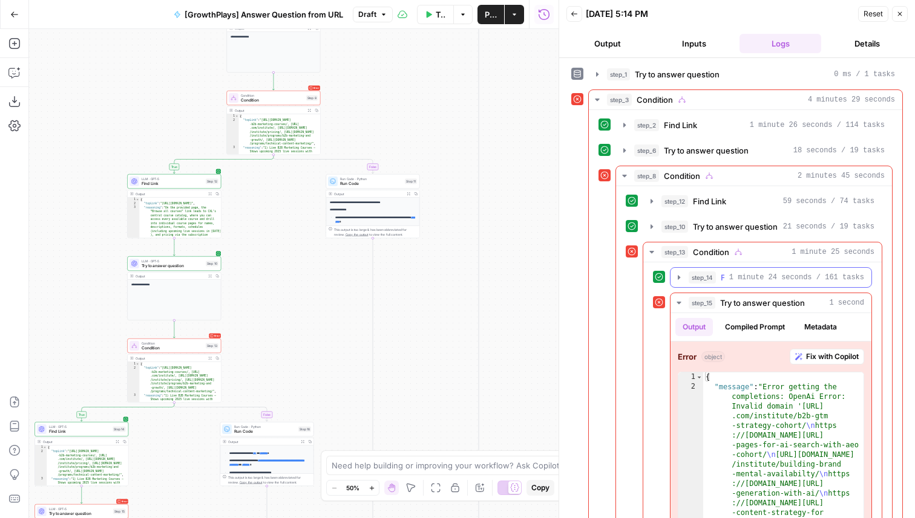
click at [757, 282] on span "1 minute 24 seconds / 161 tasks" at bounding box center [796, 277] width 135 height 11
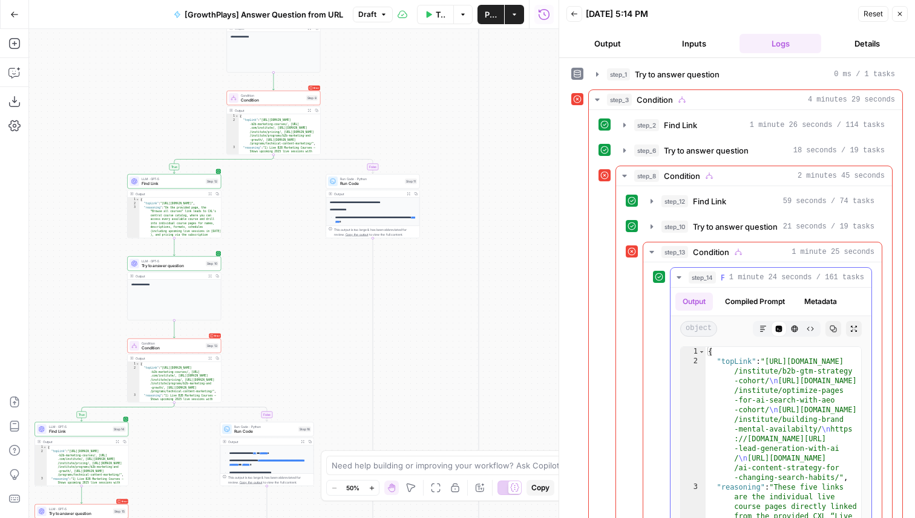
click at [758, 279] on span "1 minute 24 seconds / 161 tasks" at bounding box center [796, 277] width 135 height 11
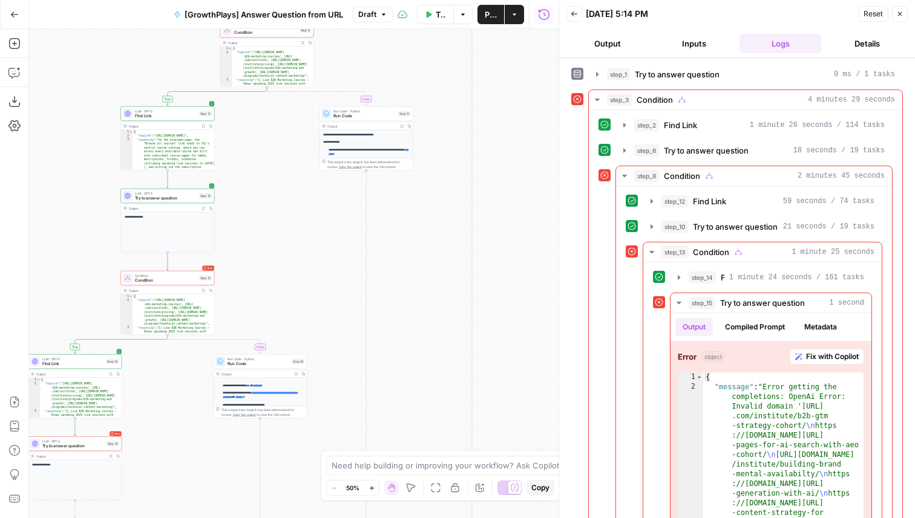
click at [100, 368] on div "LLM · GPT-5 Find Link Step 14" at bounding box center [75, 361] width 94 height 15
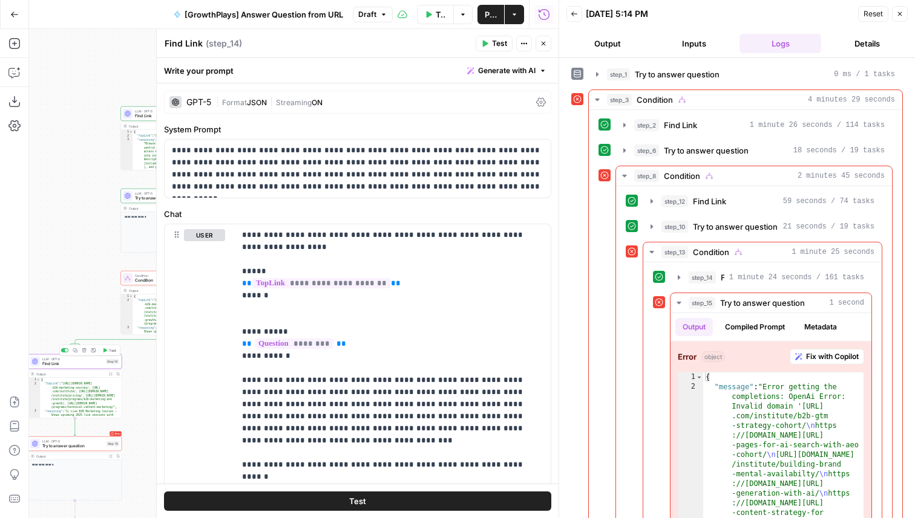
scroll to position [117, 0]
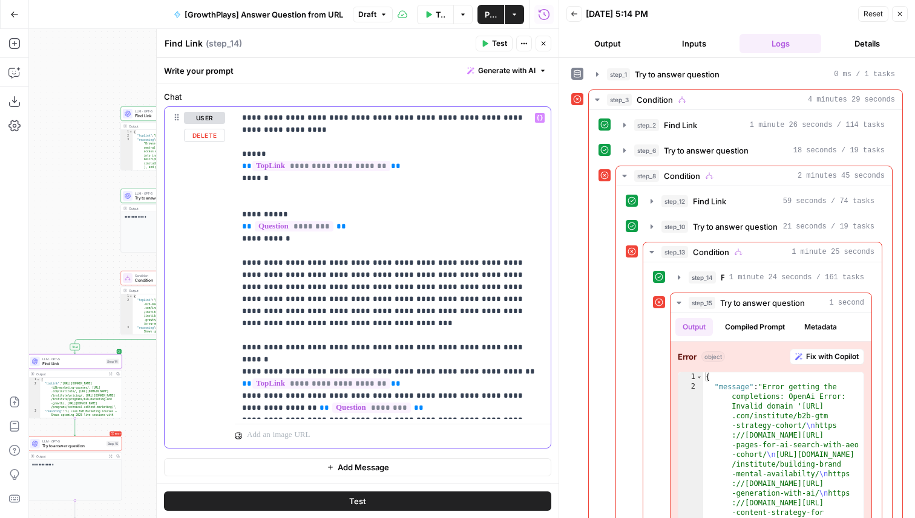
click at [368, 347] on p "**********" at bounding box center [392, 263] width 301 height 302
click at [540, 44] on icon "button" at bounding box center [543, 43] width 7 height 7
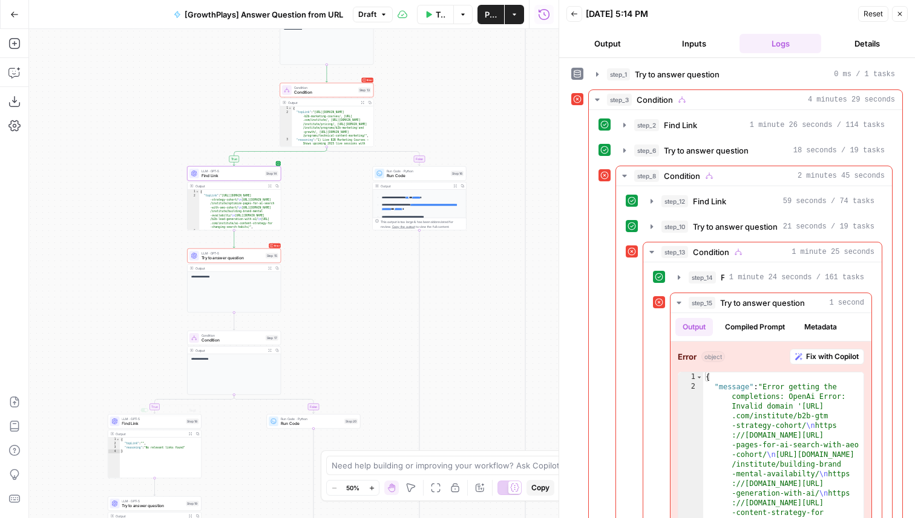
click at [189, 429] on div "LLM · GPT-5 Find Link Step 18 Copy step Delete step Add Note Test Output Expand…" at bounding box center [155, 446] width 94 height 64
click at [184, 423] on div "LLM · GPT-5 Find Link Step 18" at bounding box center [153, 422] width 89 height 10
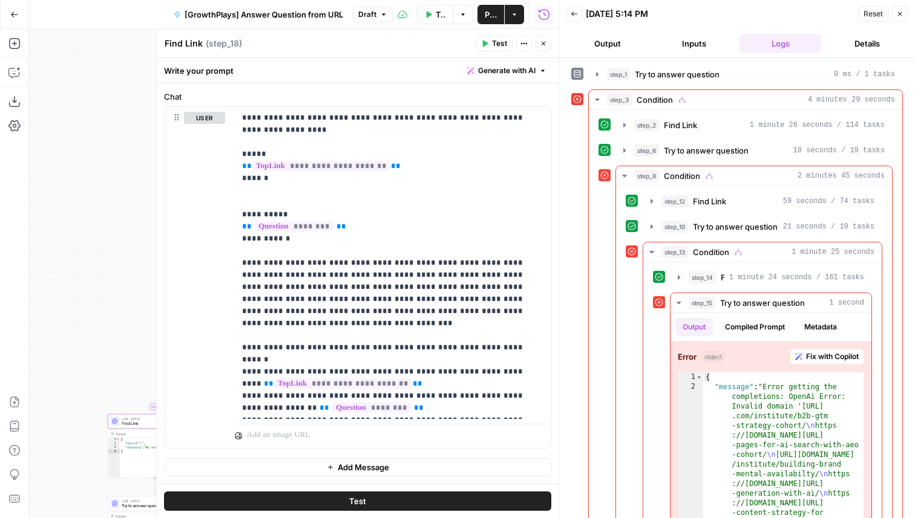
click at [549, 40] on button "Close" at bounding box center [543, 44] width 16 height 16
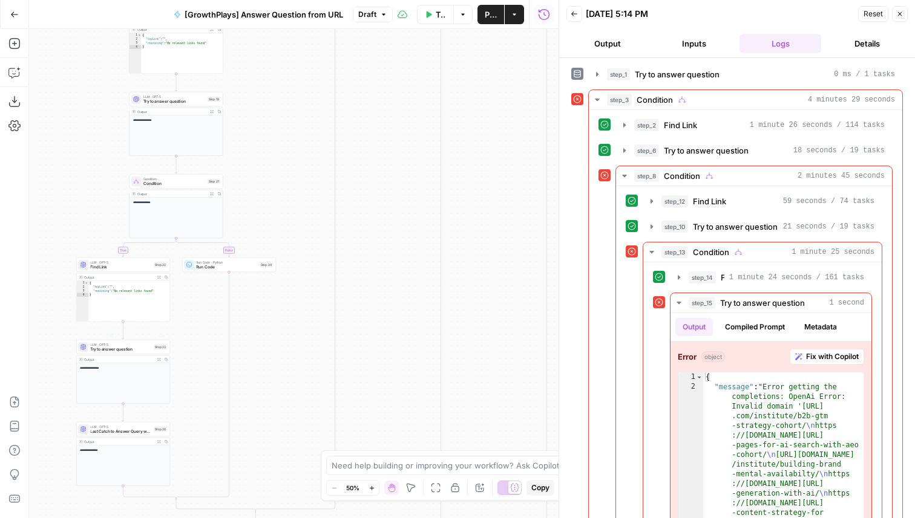
click at [145, 267] on span "Find Link" at bounding box center [120, 267] width 61 height 6
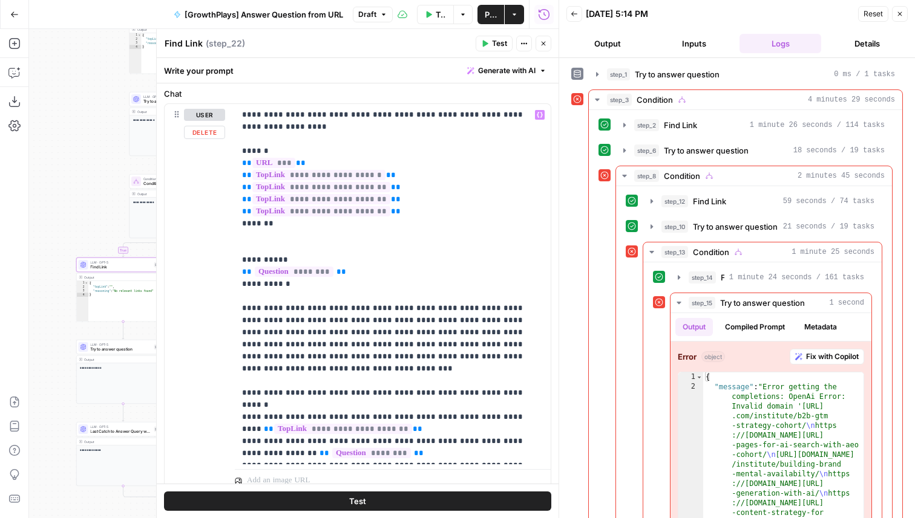
scroll to position [166, 0]
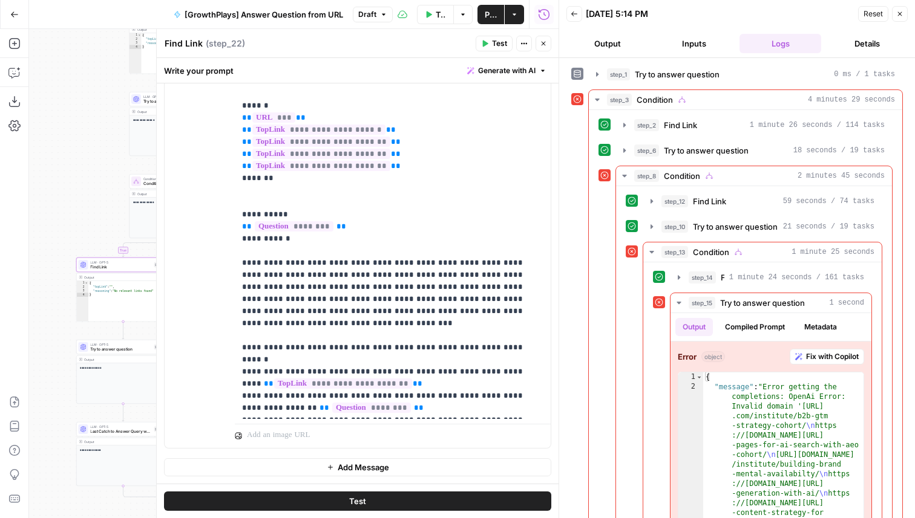
click at [541, 34] on header "Find Link Find Link ( step_22 ) Test Actions Close" at bounding box center [358, 43] width 402 height 29
click at [541, 44] on icon "button" at bounding box center [543, 43] width 7 height 7
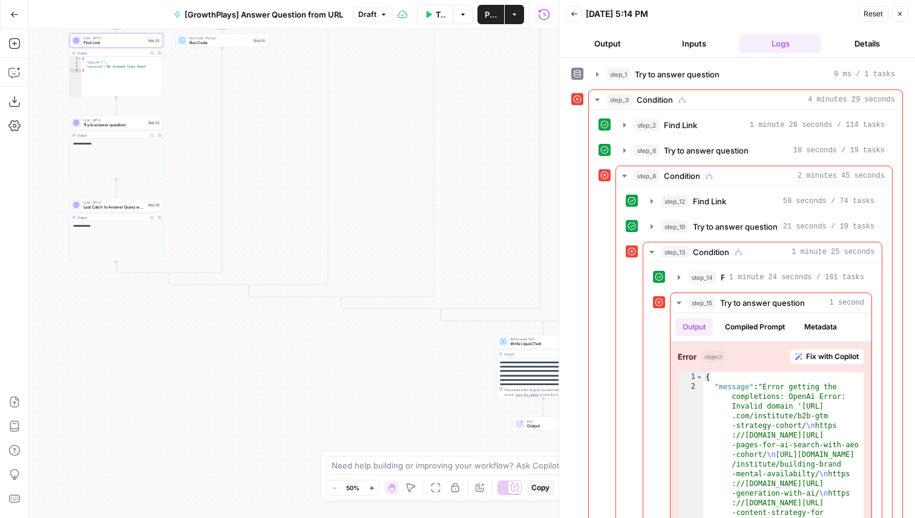
click at [439, 18] on span "Test Workflow" at bounding box center [441, 14] width 11 height 12
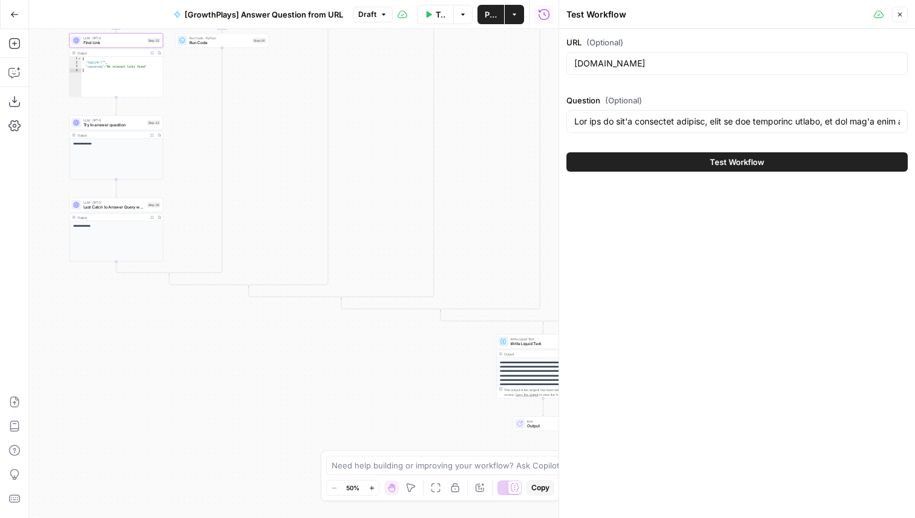
click at [633, 149] on div "Test Workflow" at bounding box center [736, 162] width 341 height 34
click at [635, 158] on button "Test Workflow" at bounding box center [736, 161] width 341 height 19
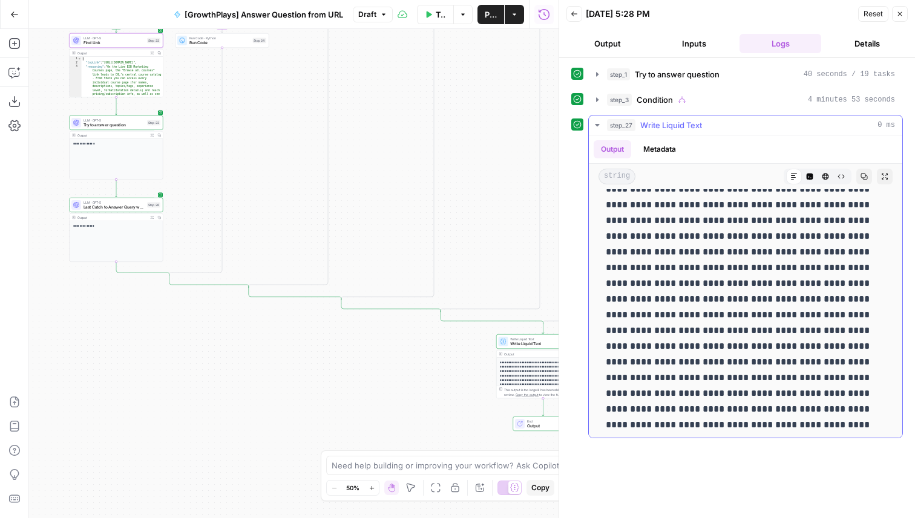
scroll to position [347, 0]
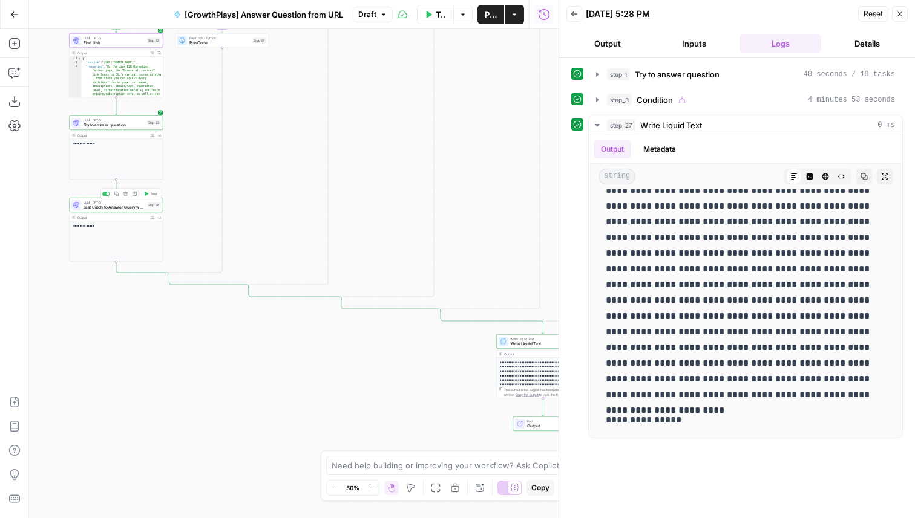
click at [139, 207] on span "Last Catch to Answer Query w/ Full Info" at bounding box center [113, 207] width 61 height 6
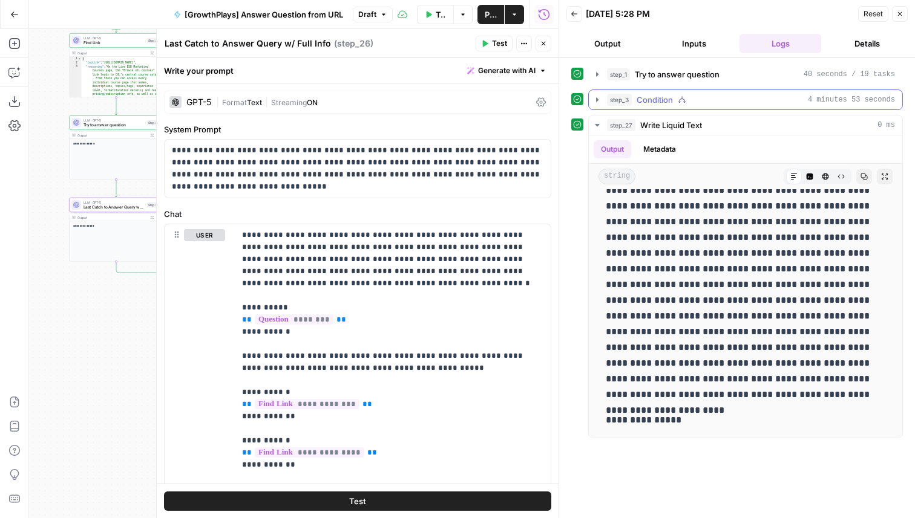
click at [652, 97] on span "Condition" at bounding box center [654, 100] width 36 height 12
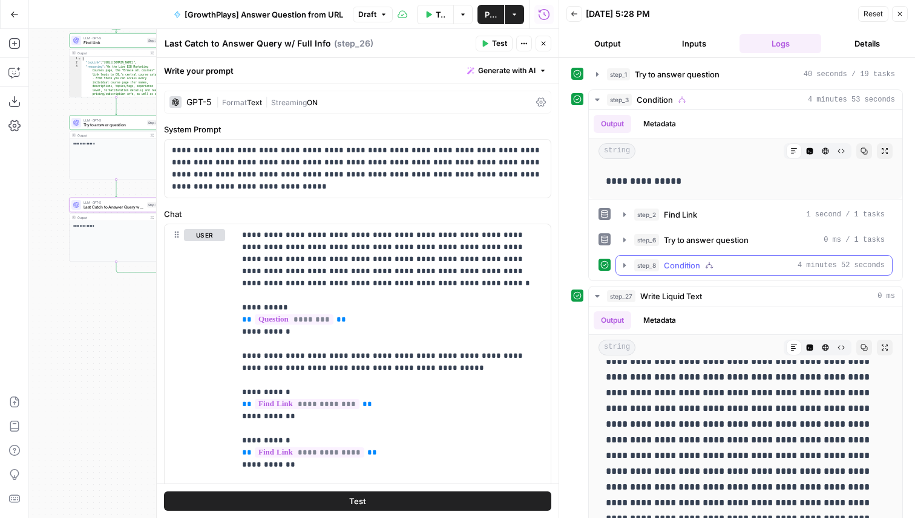
click at [680, 267] on span "Condition" at bounding box center [682, 265] width 36 height 12
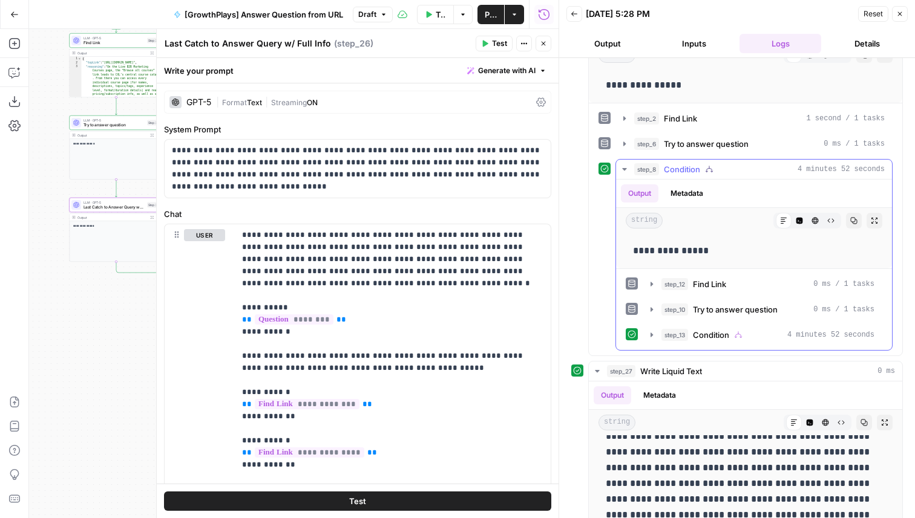
scroll to position [172, 0]
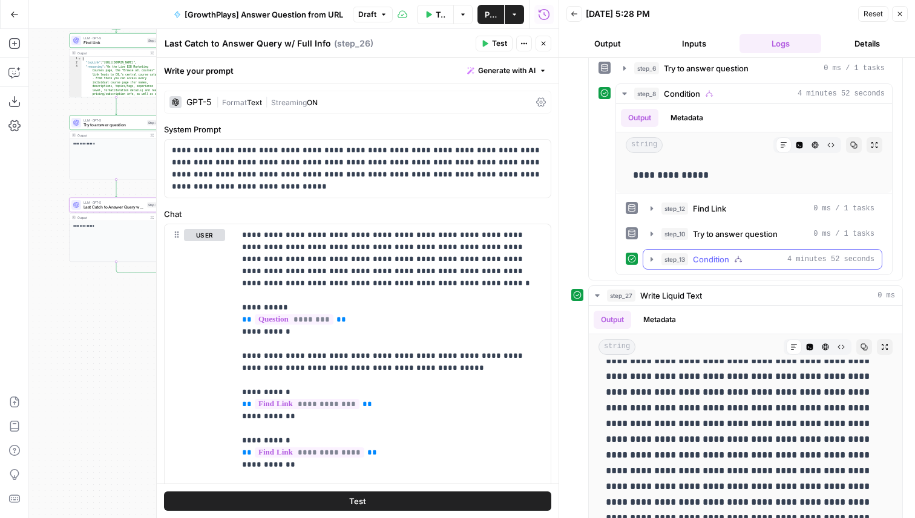
click at [711, 263] on span "Condition" at bounding box center [711, 259] width 36 height 12
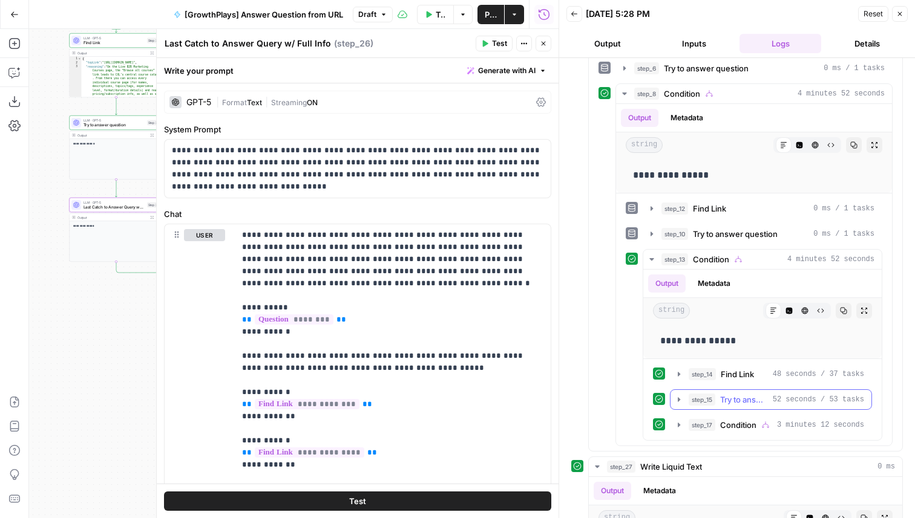
click at [743, 395] on span "Try to answer question" at bounding box center [744, 400] width 48 height 12
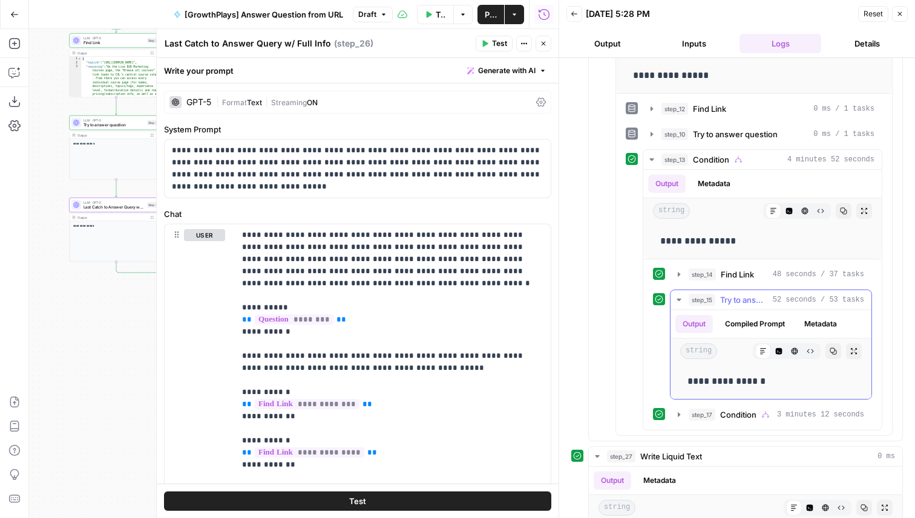
scroll to position [419, 0]
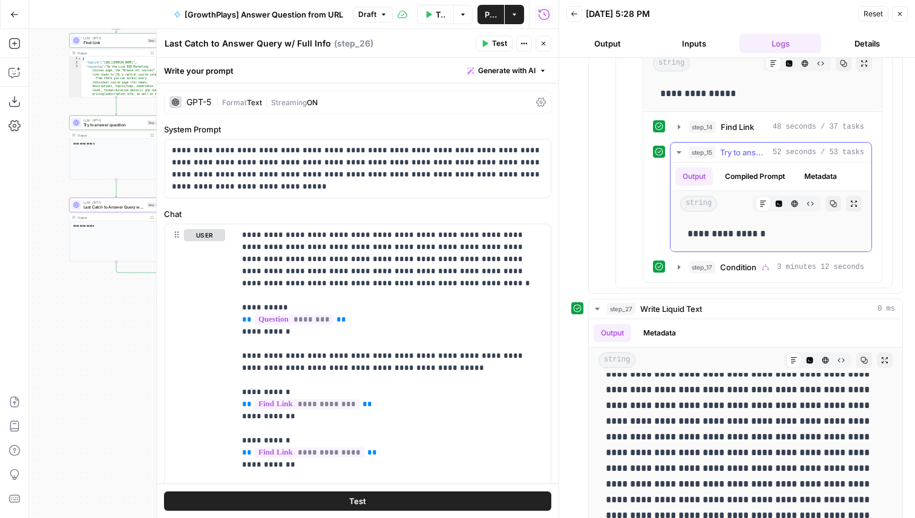
click at [757, 170] on button "Compiled Prompt" at bounding box center [754, 177] width 74 height 18
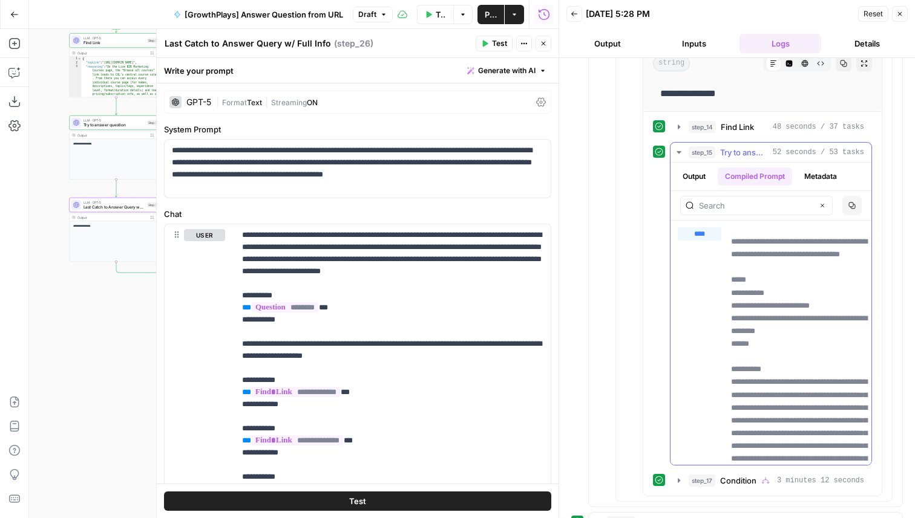
scroll to position [139, 0]
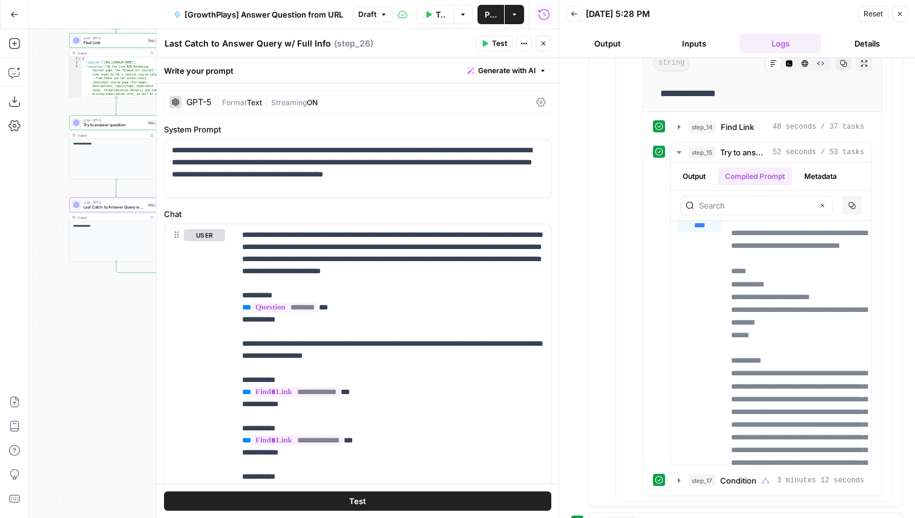
click at [434, 15] on button "Test Workflow" at bounding box center [436, 14] width 38 height 19
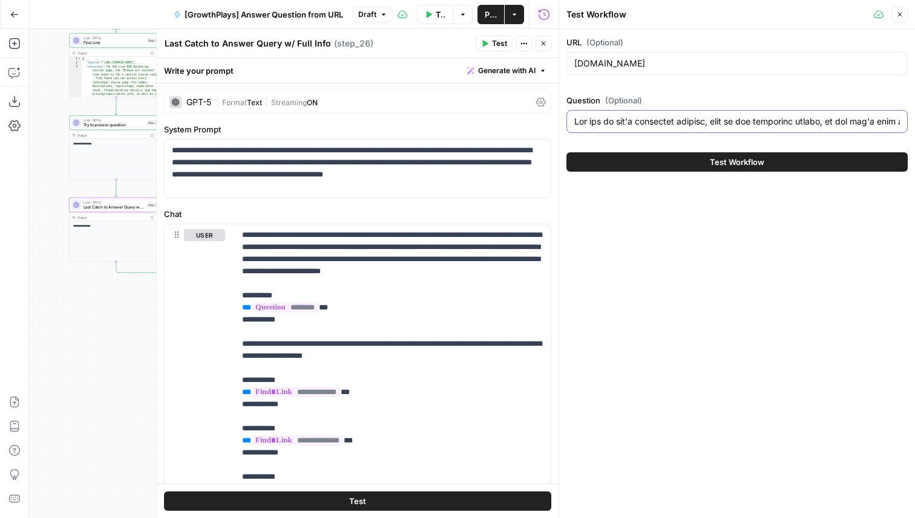
click at [763, 120] on input "Question (Optional)" at bounding box center [736, 122] width 325 height 12
drag, startPoint x: 644, startPoint y: 61, endPoint x: 597, endPoint y: 67, distance: 47.5
click at [597, 67] on input "[DOMAIN_NAME]" at bounding box center [736, 63] width 325 height 12
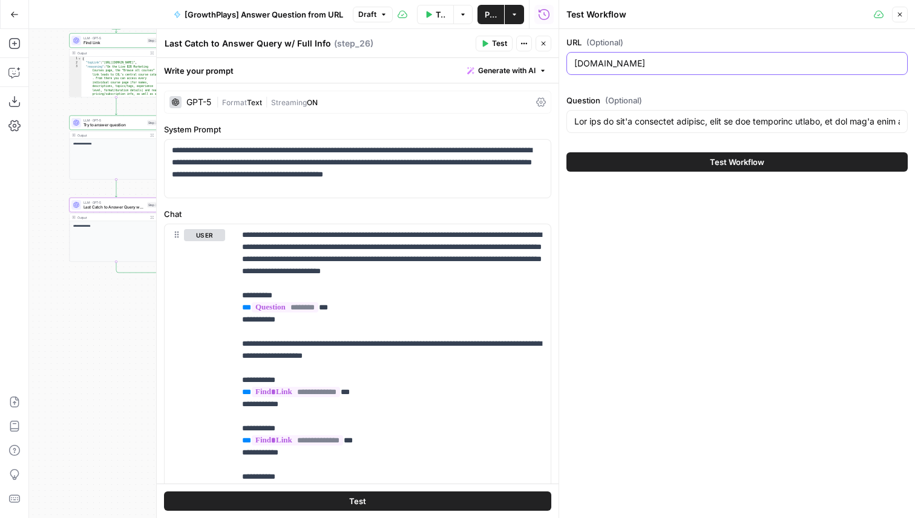
type input "[DOMAIN_NAME]"
drag, startPoint x: 703, startPoint y: 121, endPoint x: 611, endPoint y: 125, distance: 92.0
click at [611, 125] on input "Question (Optional)" at bounding box center [736, 122] width 325 height 12
type input "Lor ips do sitame consect, adip el sed doeiusmod tempor, in utl etd'm aliq eni …"
click at [767, 160] on button "Test Workflow" at bounding box center [736, 161] width 341 height 19
